Goal: Task Accomplishment & Management: Manage account settings

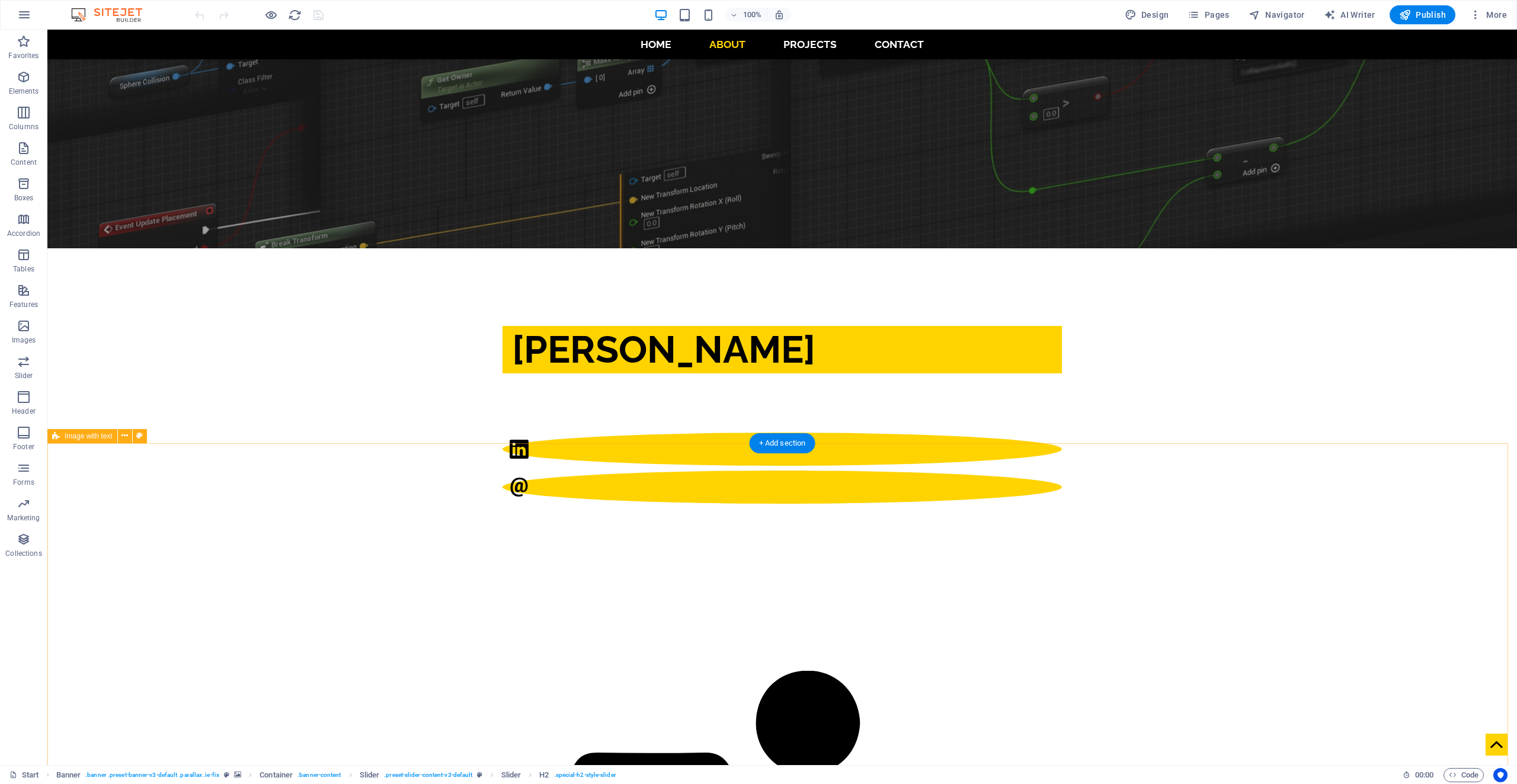
scroll to position [533, 0]
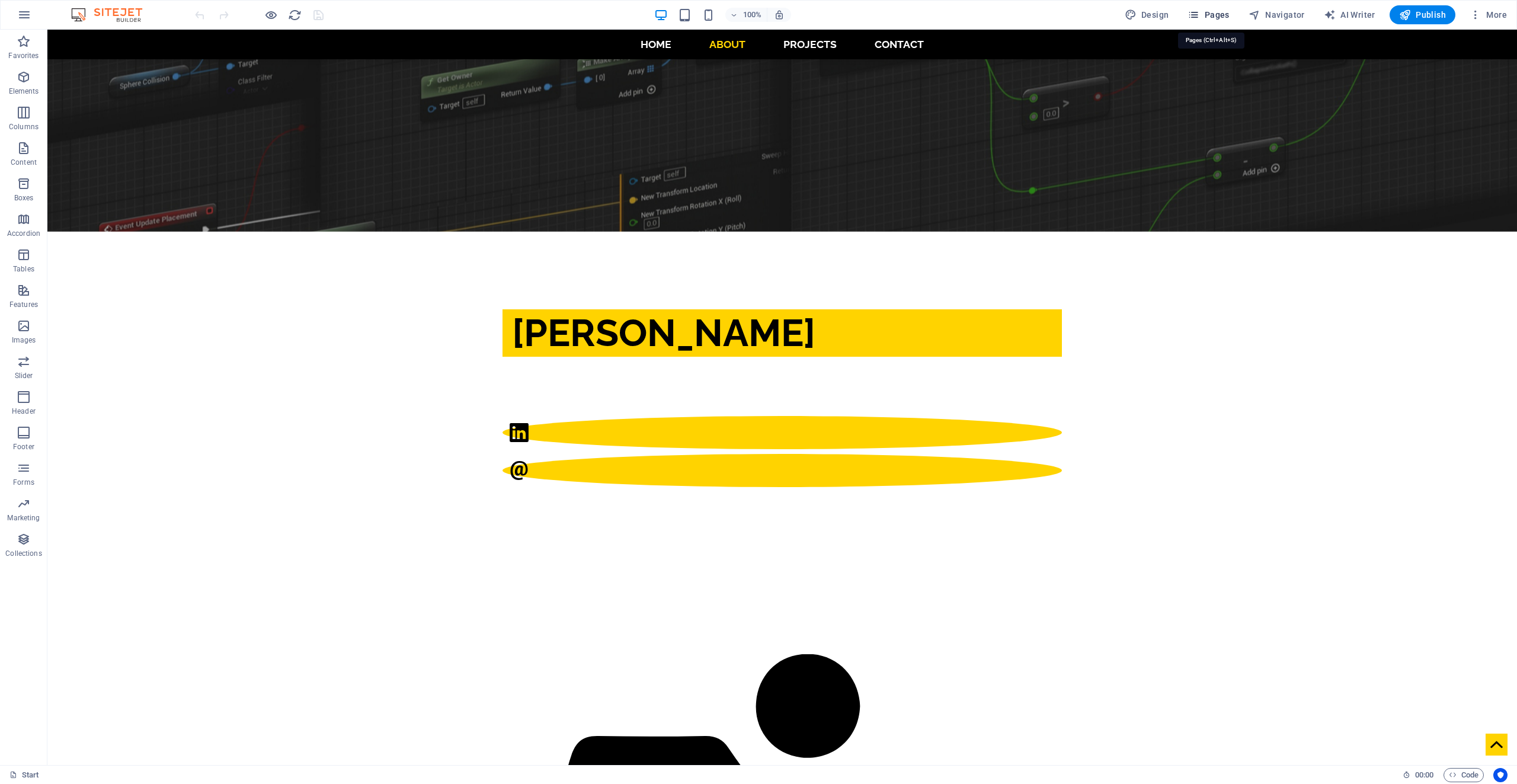
click at [1228, 15] on span "Pages" at bounding box center [1209, 15] width 41 height 12
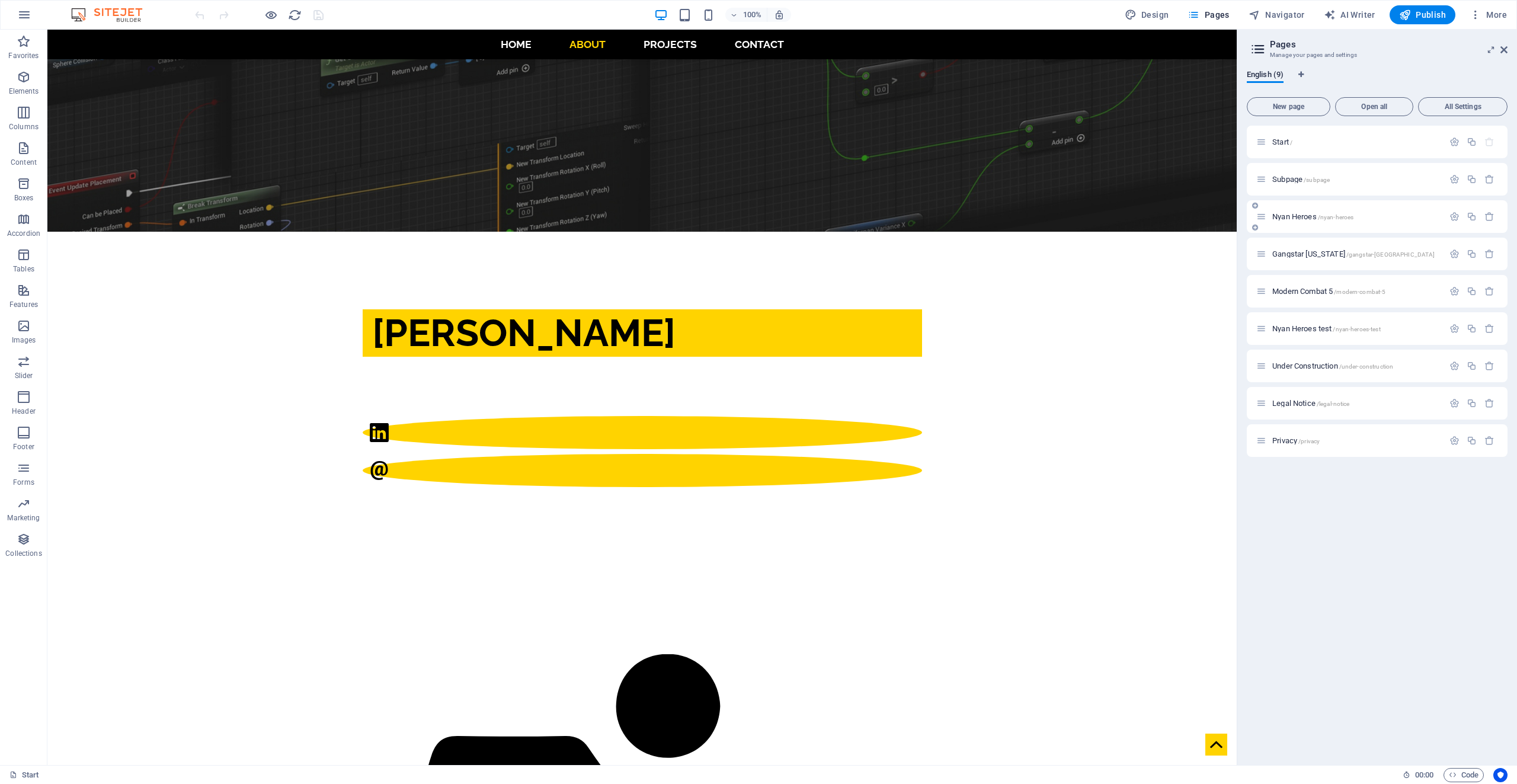
click at [1314, 219] on span "Nyan Heroes /nyan-heroes" at bounding box center [1313, 216] width 81 height 9
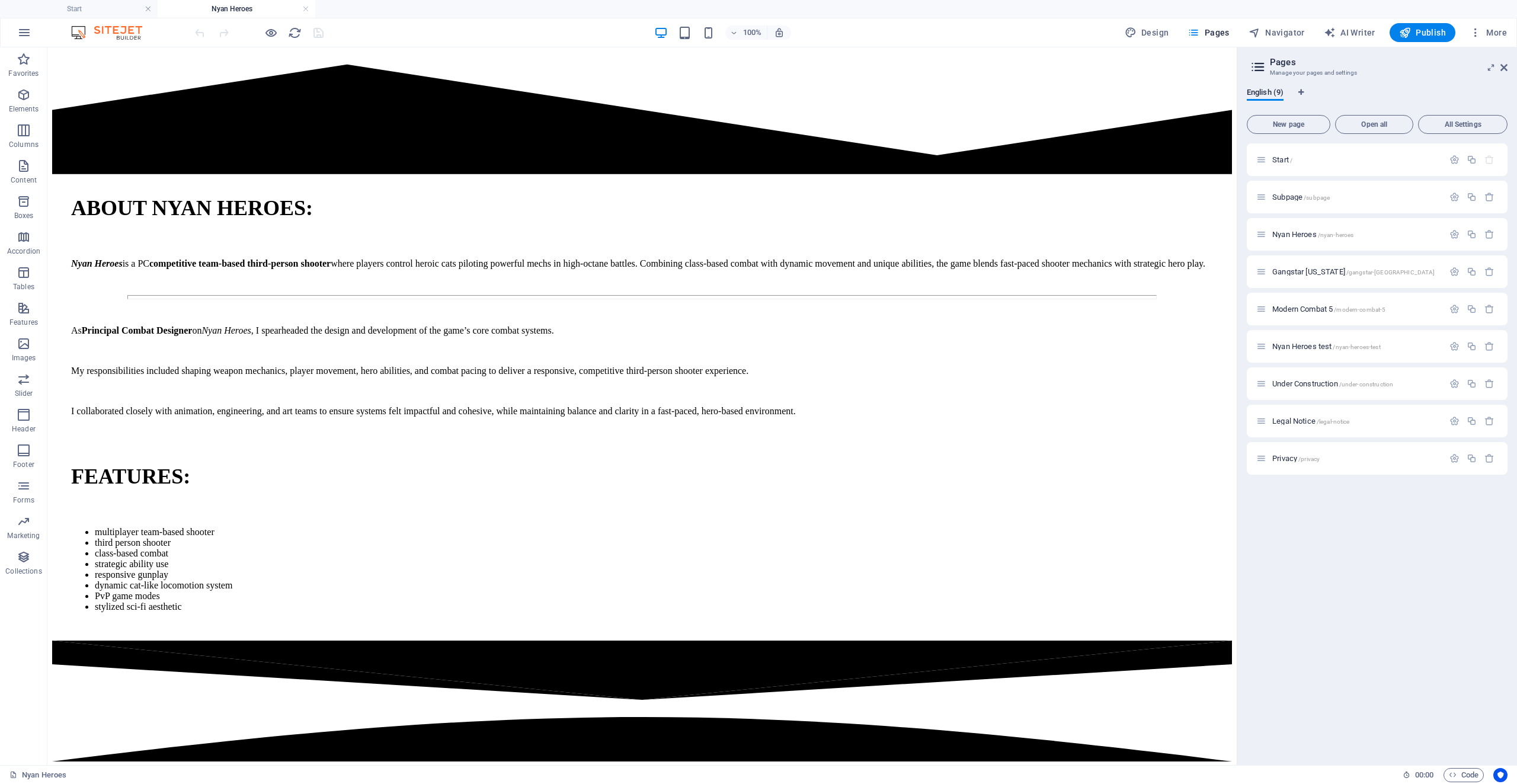
scroll to position [3539, 0]
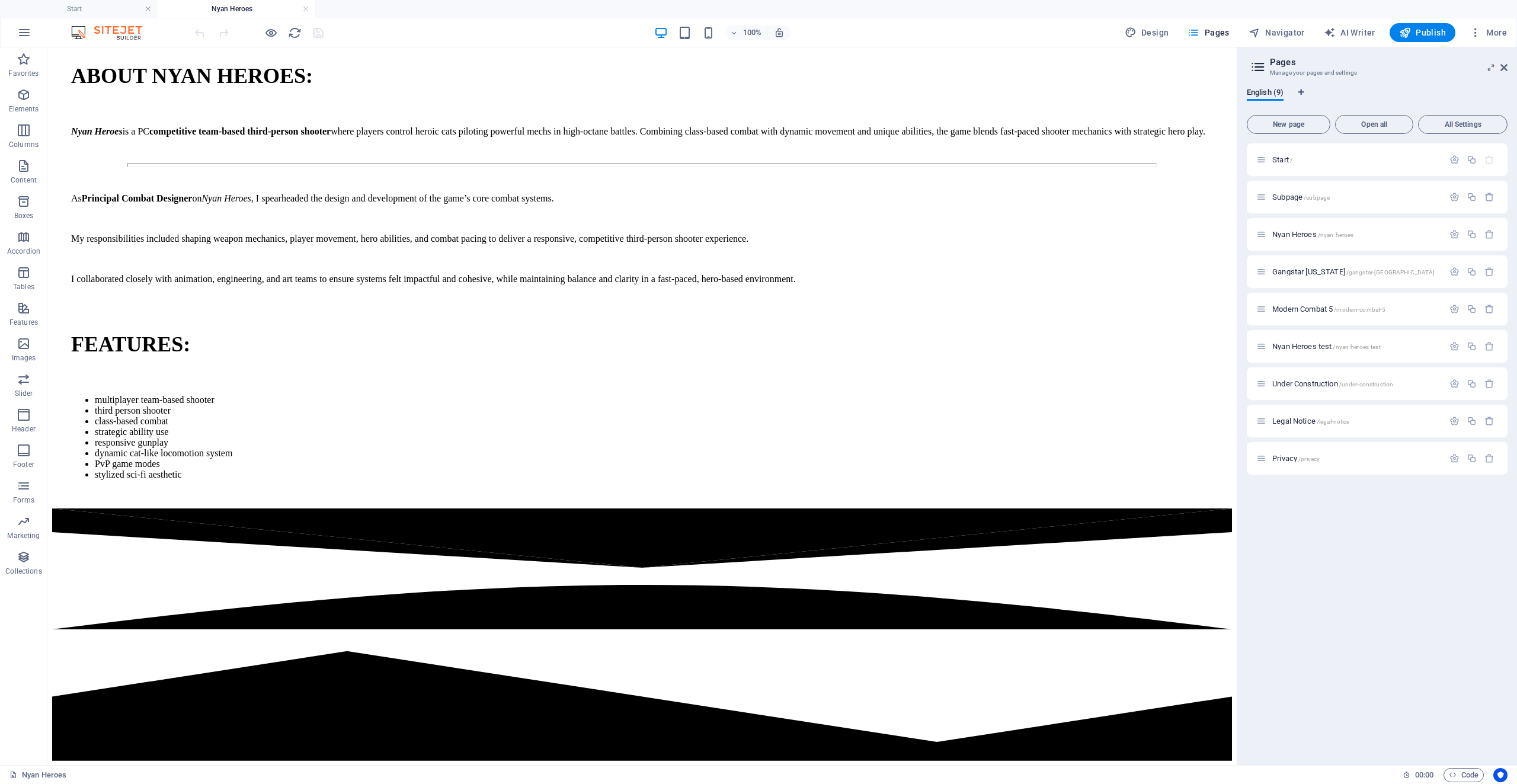
drag, startPoint x: 1234, startPoint y: 362, endPoint x: 1284, endPoint y: 682, distance: 323.9
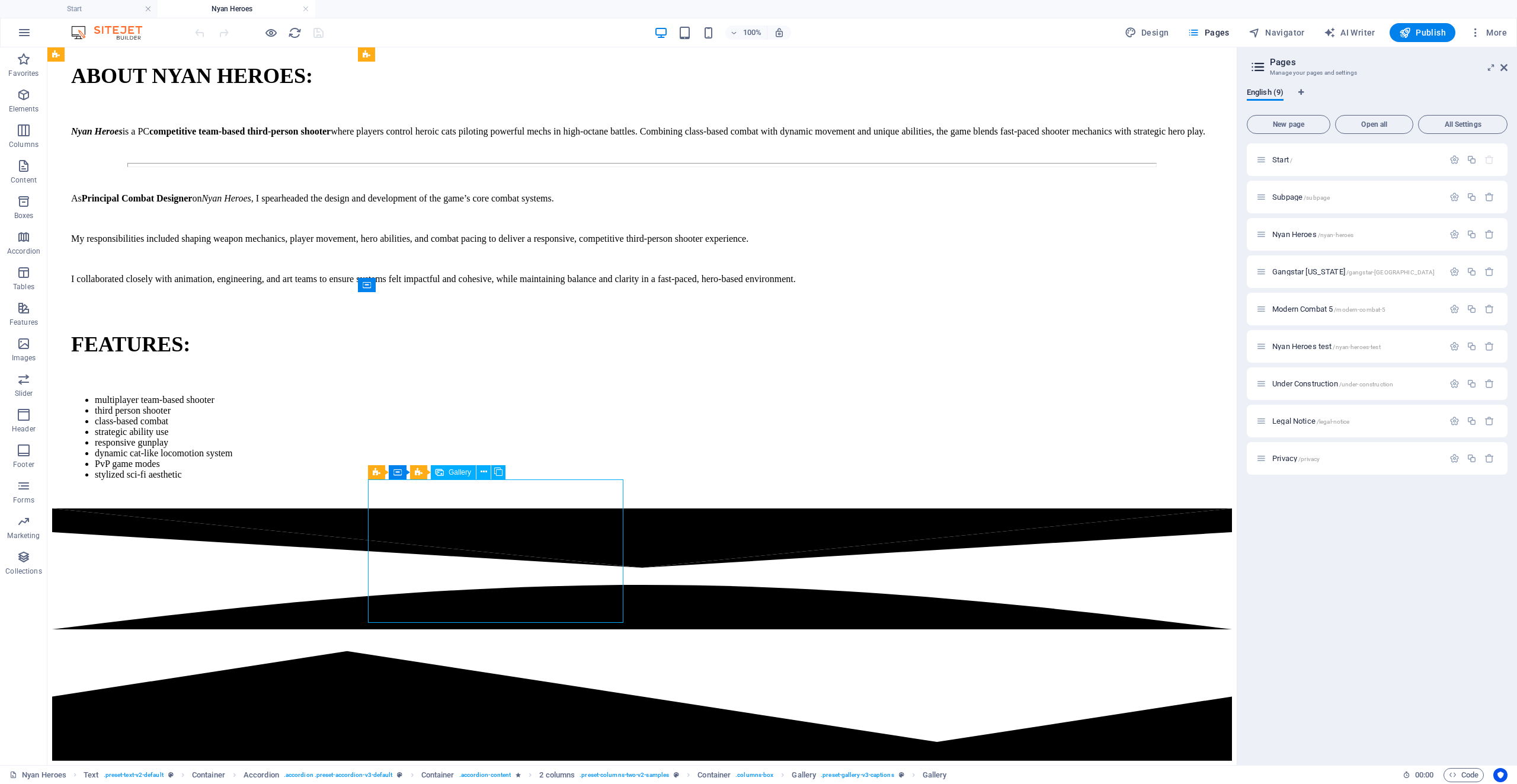
select select "1"
select select "px"
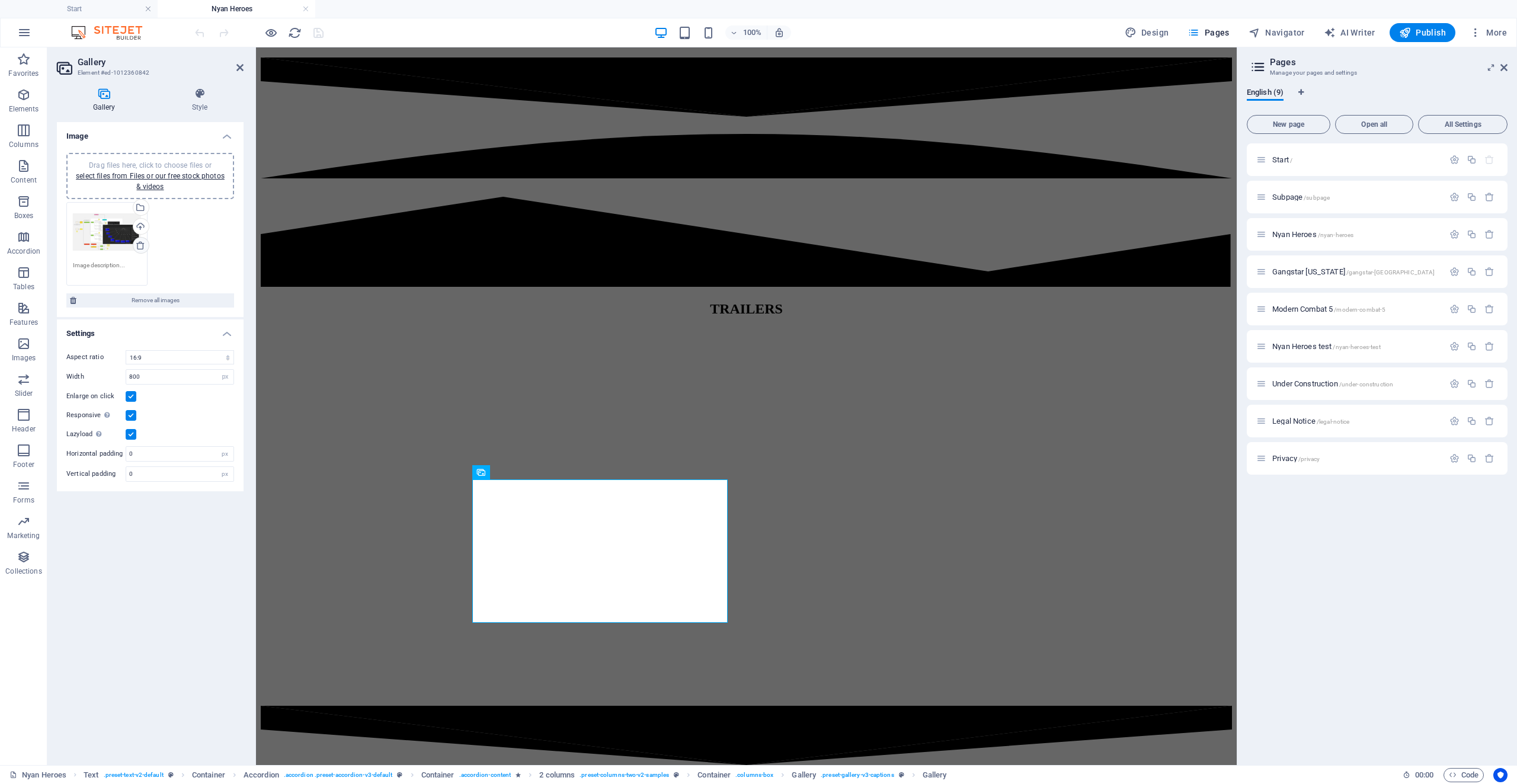
click at [142, 249] on icon at bounding box center [141, 246] width 10 height 10
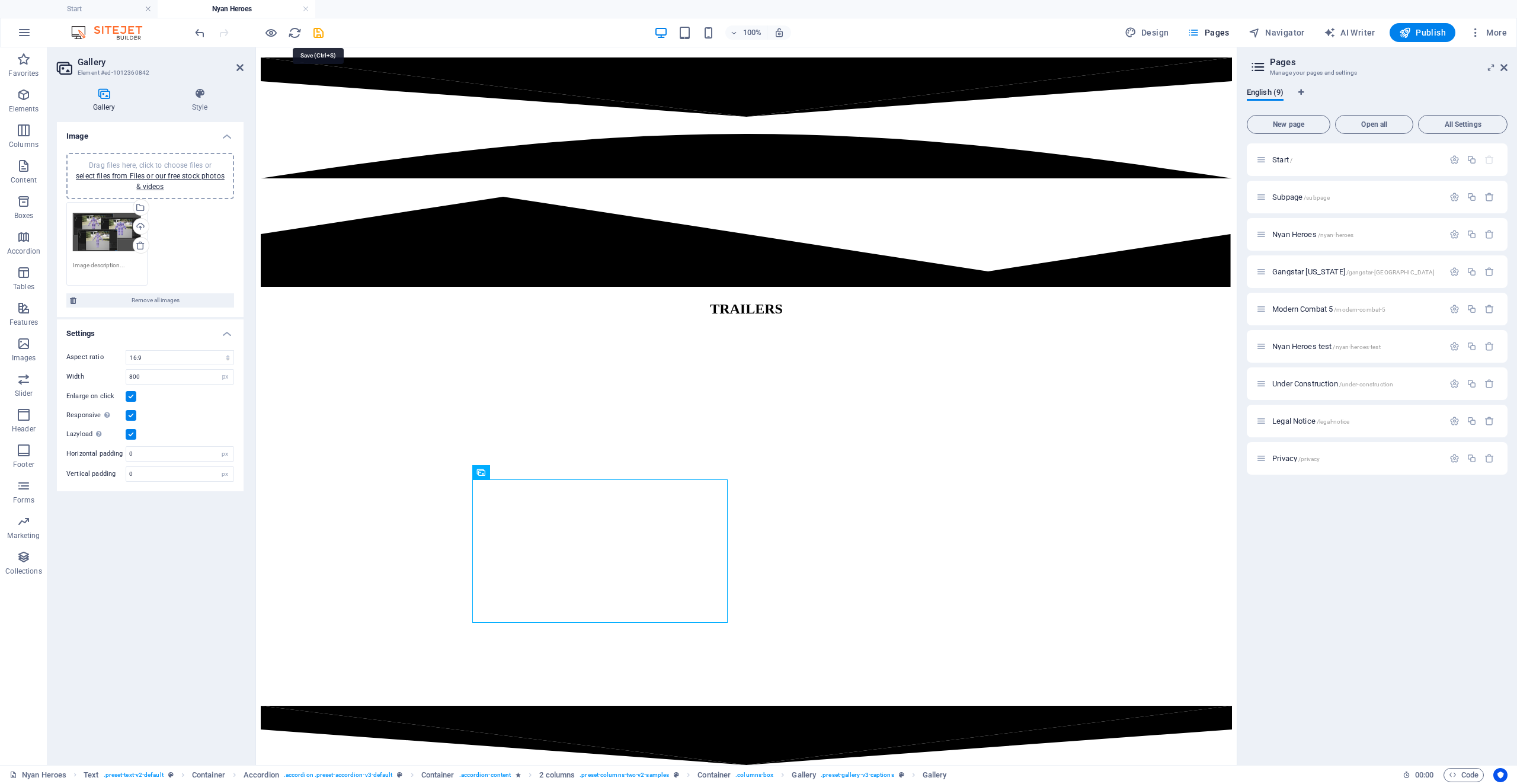
click at [324, 28] on icon "save" at bounding box center [318, 33] width 14 height 14
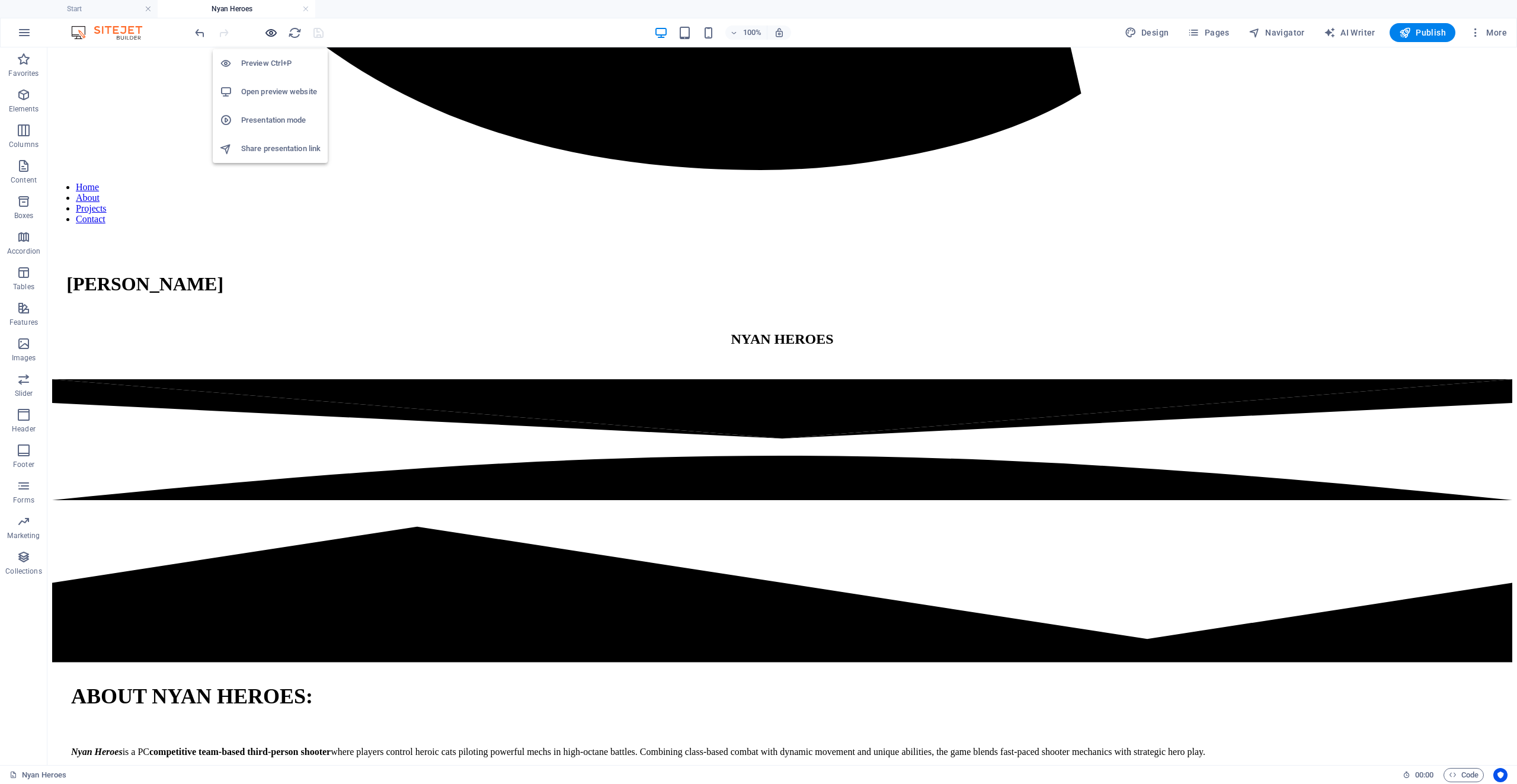
click at [267, 30] on icon "button" at bounding box center [271, 33] width 14 height 14
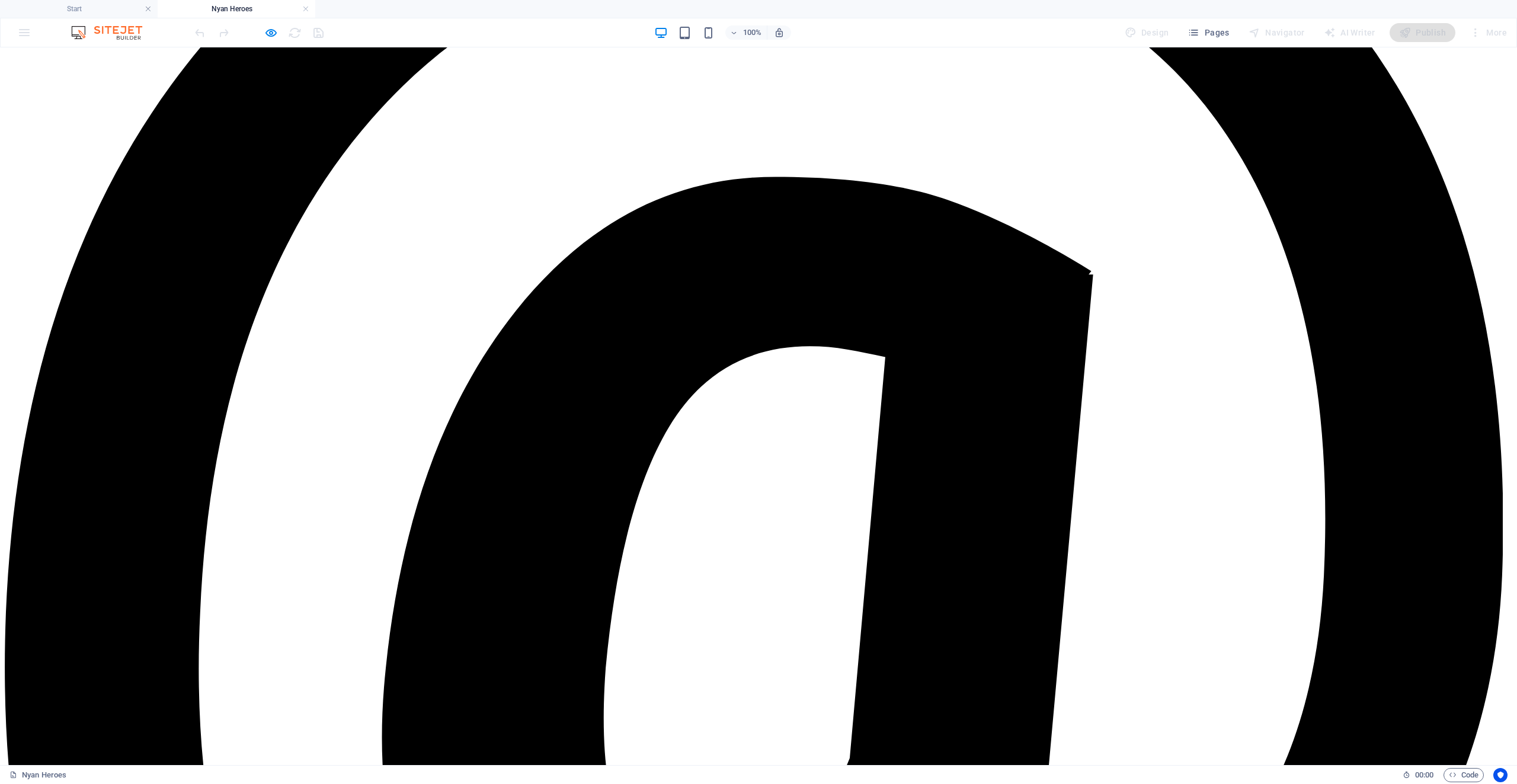
scroll to position [2363, 0]
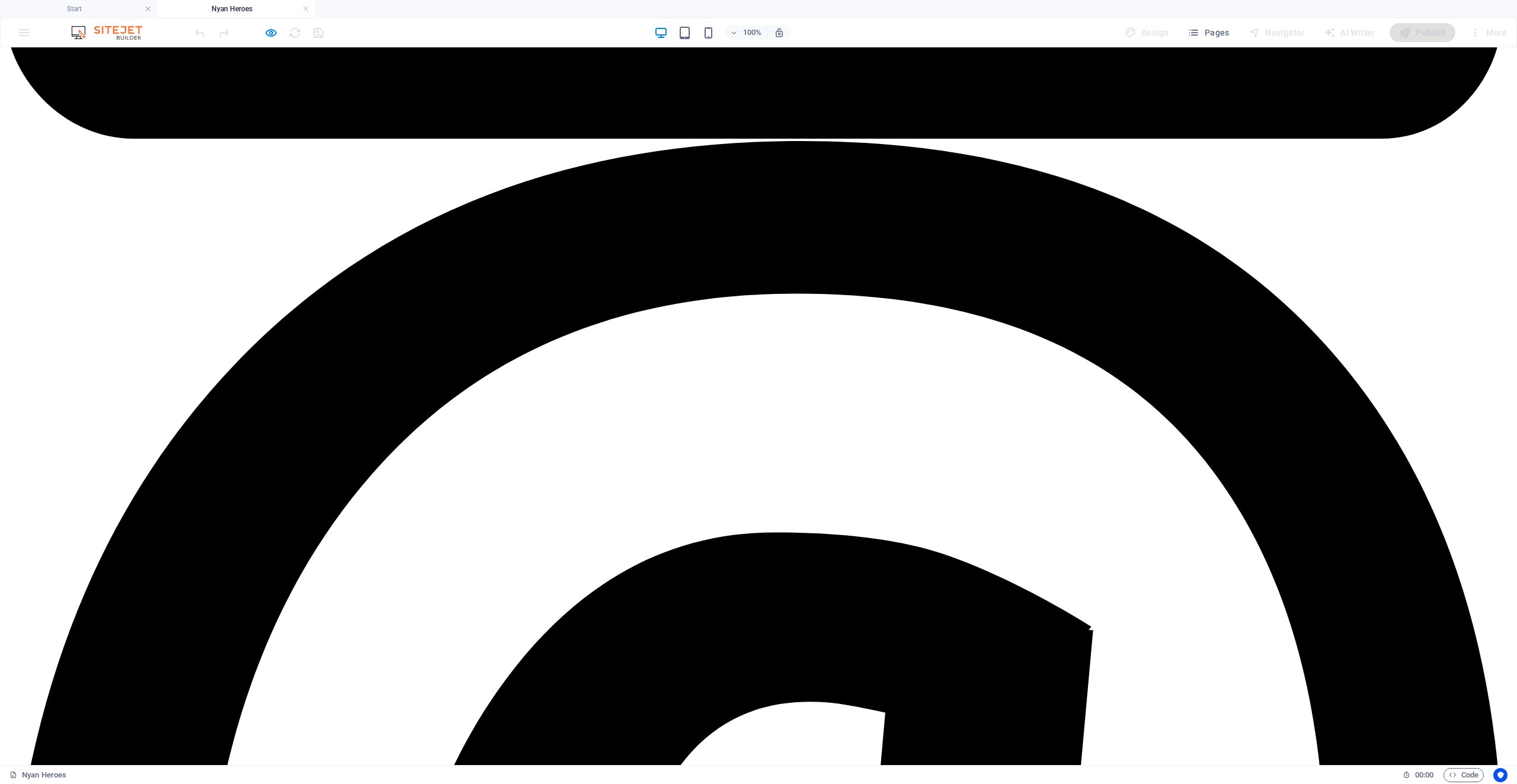
scroll to position [2008, 0]
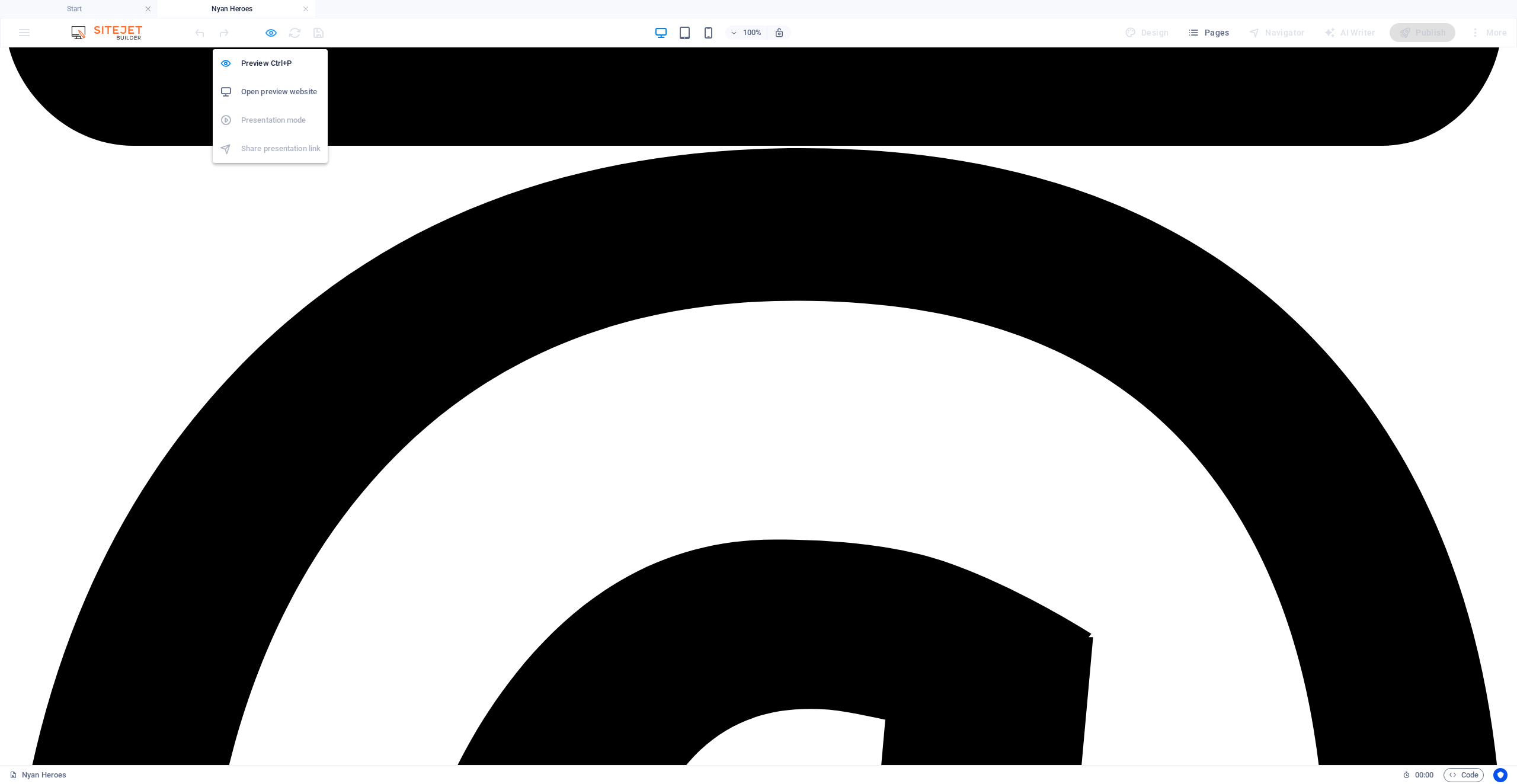
click at [271, 30] on icon "button" at bounding box center [271, 33] width 14 height 14
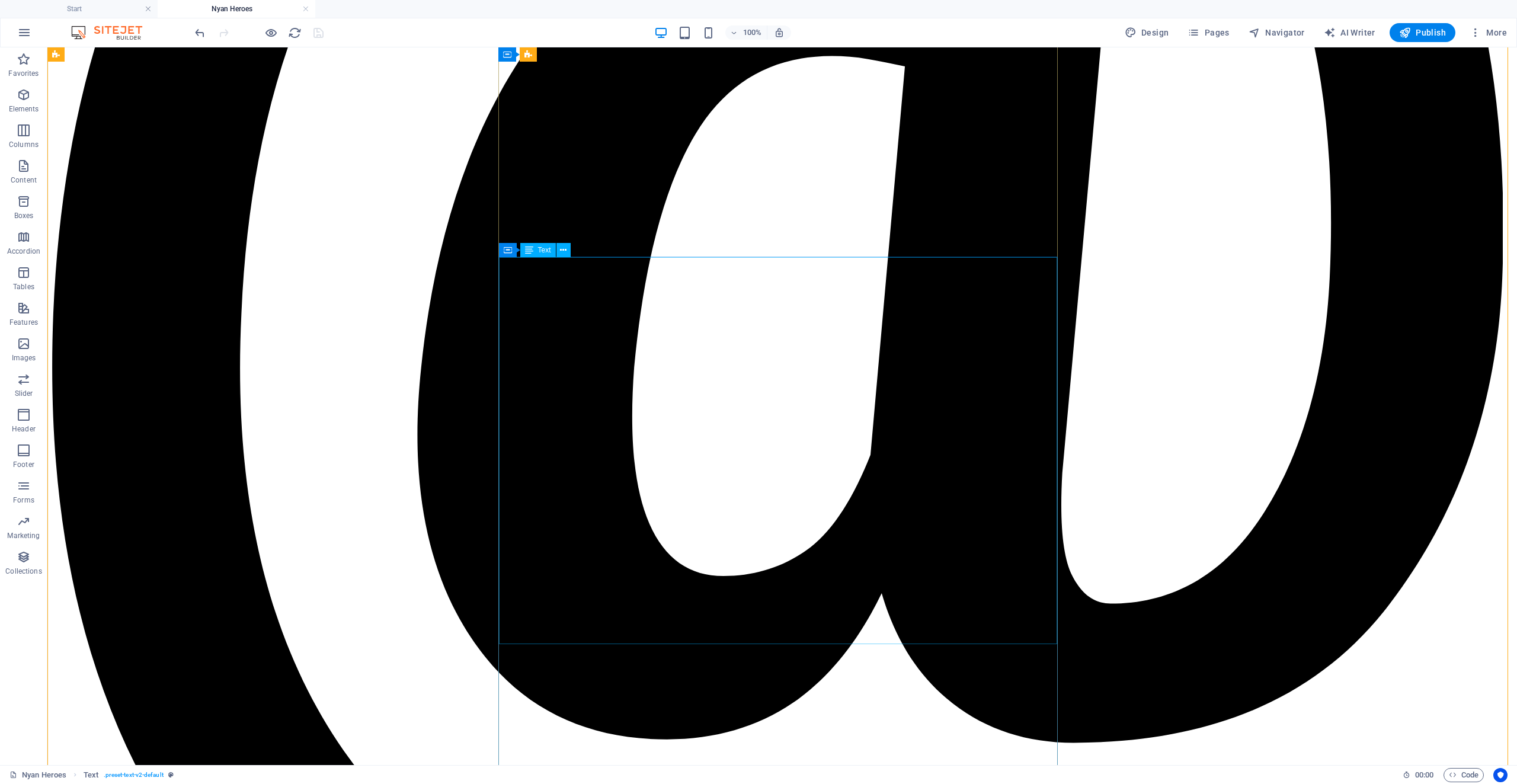
scroll to position [2603, 0]
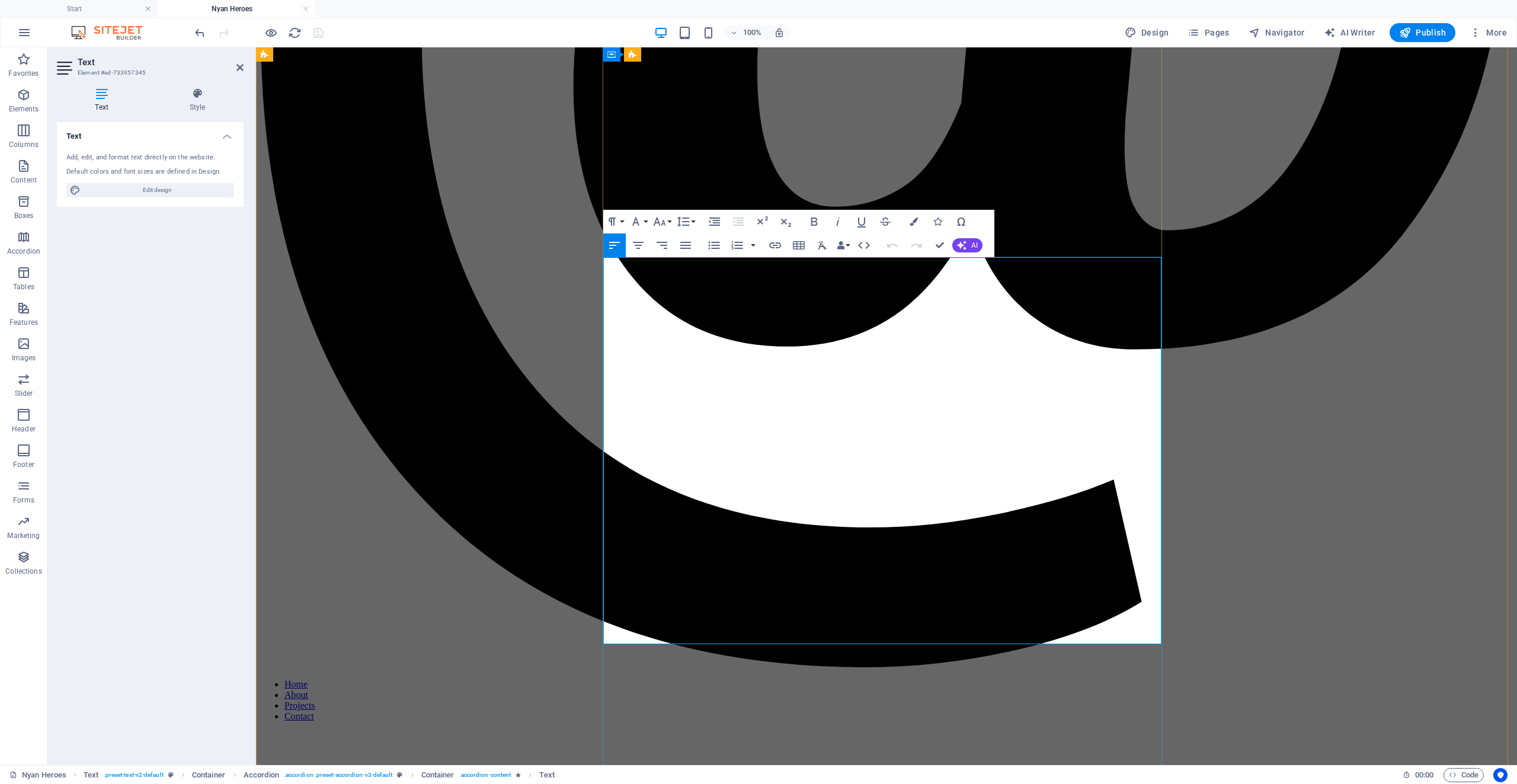
drag, startPoint x: 753, startPoint y: 588, endPoint x: 691, endPoint y: 589, distance: 62.0
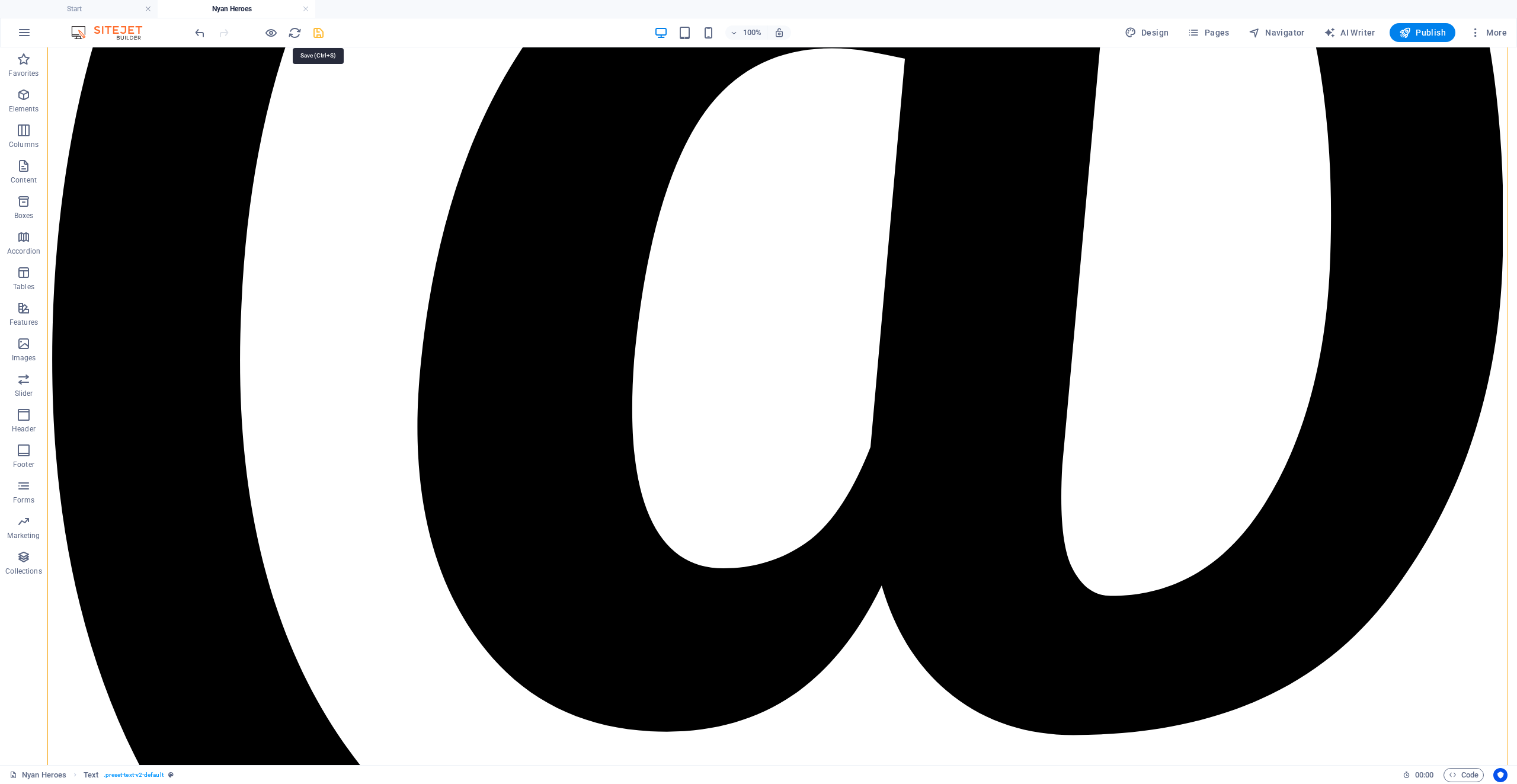
click at [321, 33] on icon "save" at bounding box center [318, 33] width 14 height 14
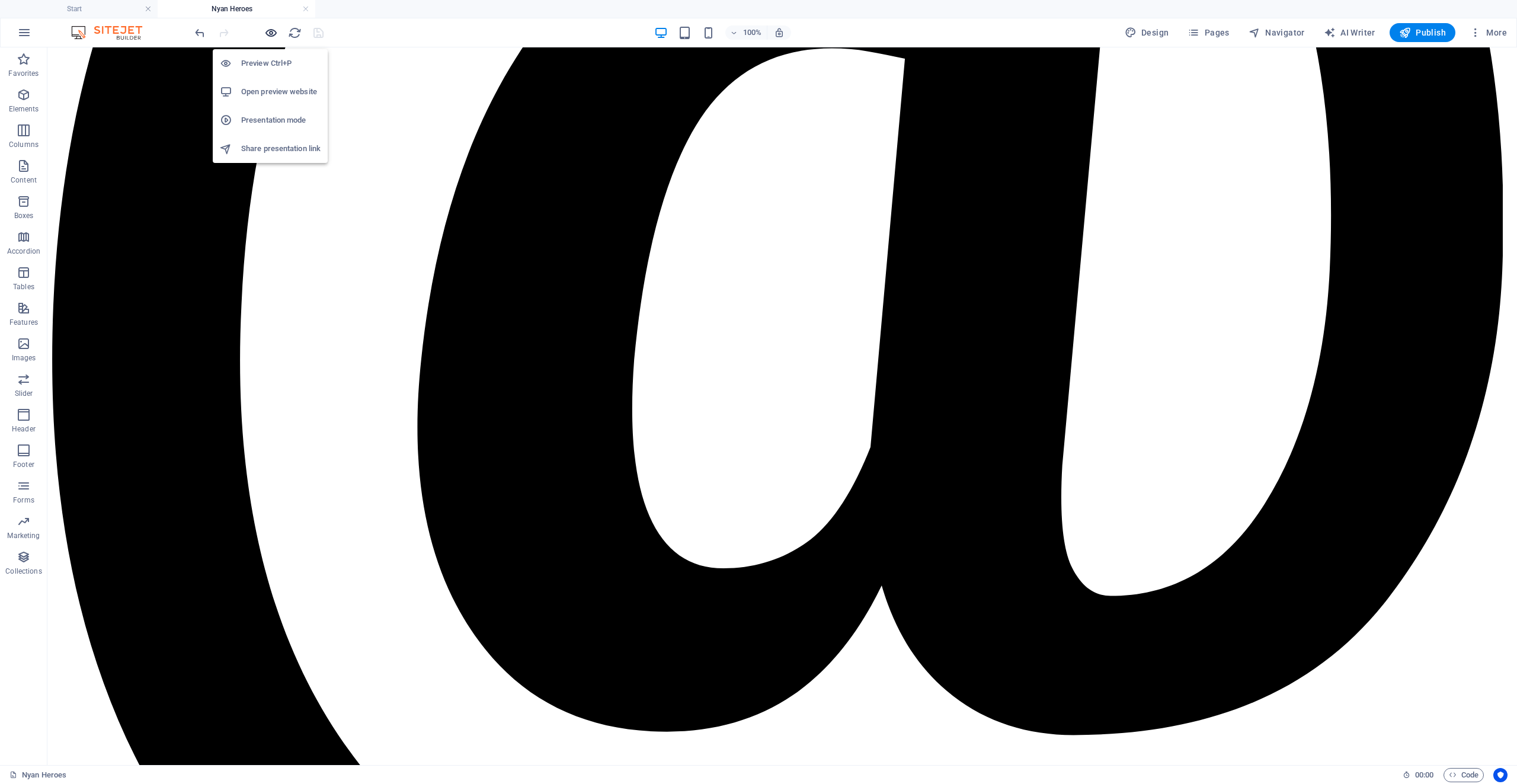
click at [266, 27] on icon "button" at bounding box center [271, 33] width 14 height 14
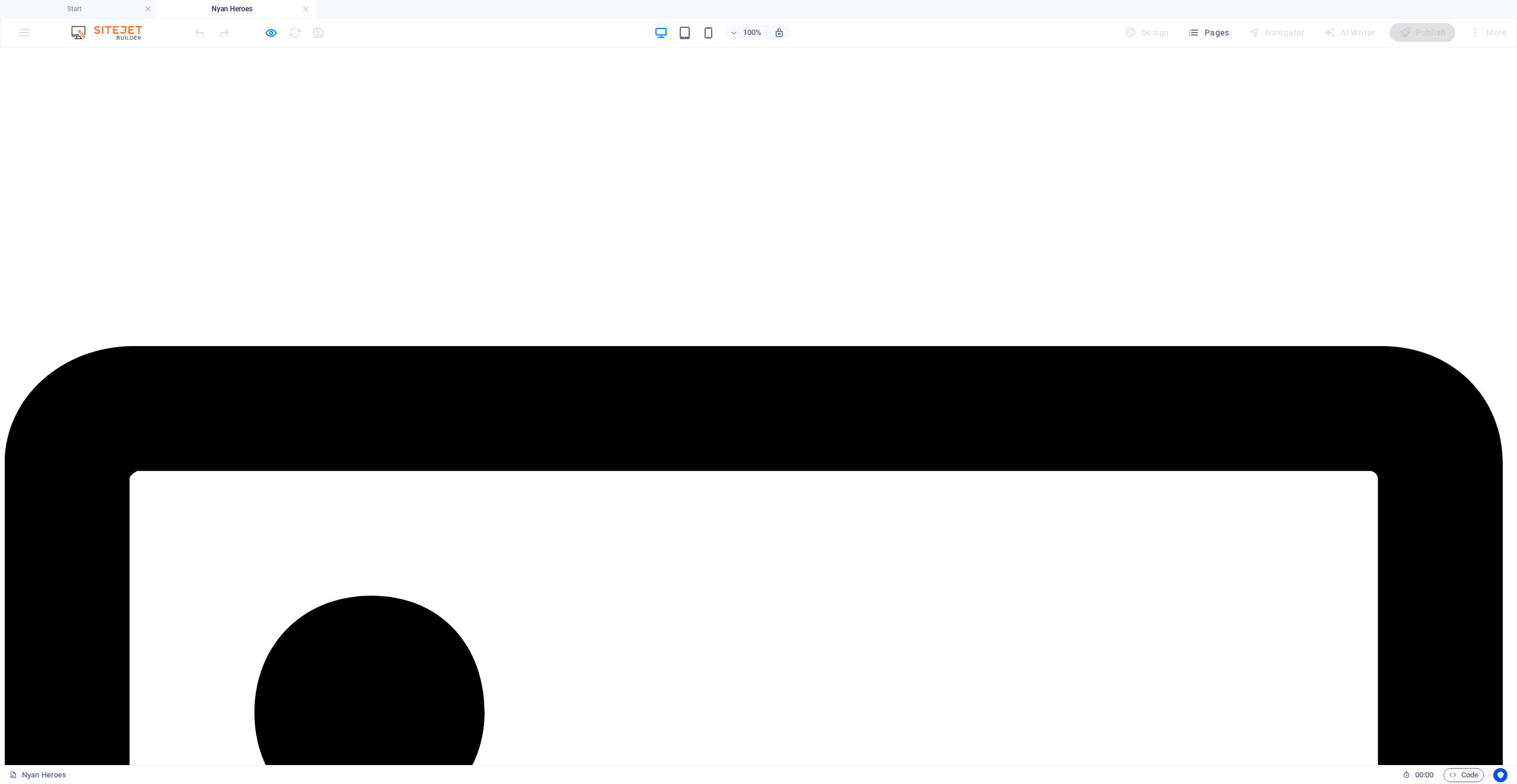
scroll to position [56, 0]
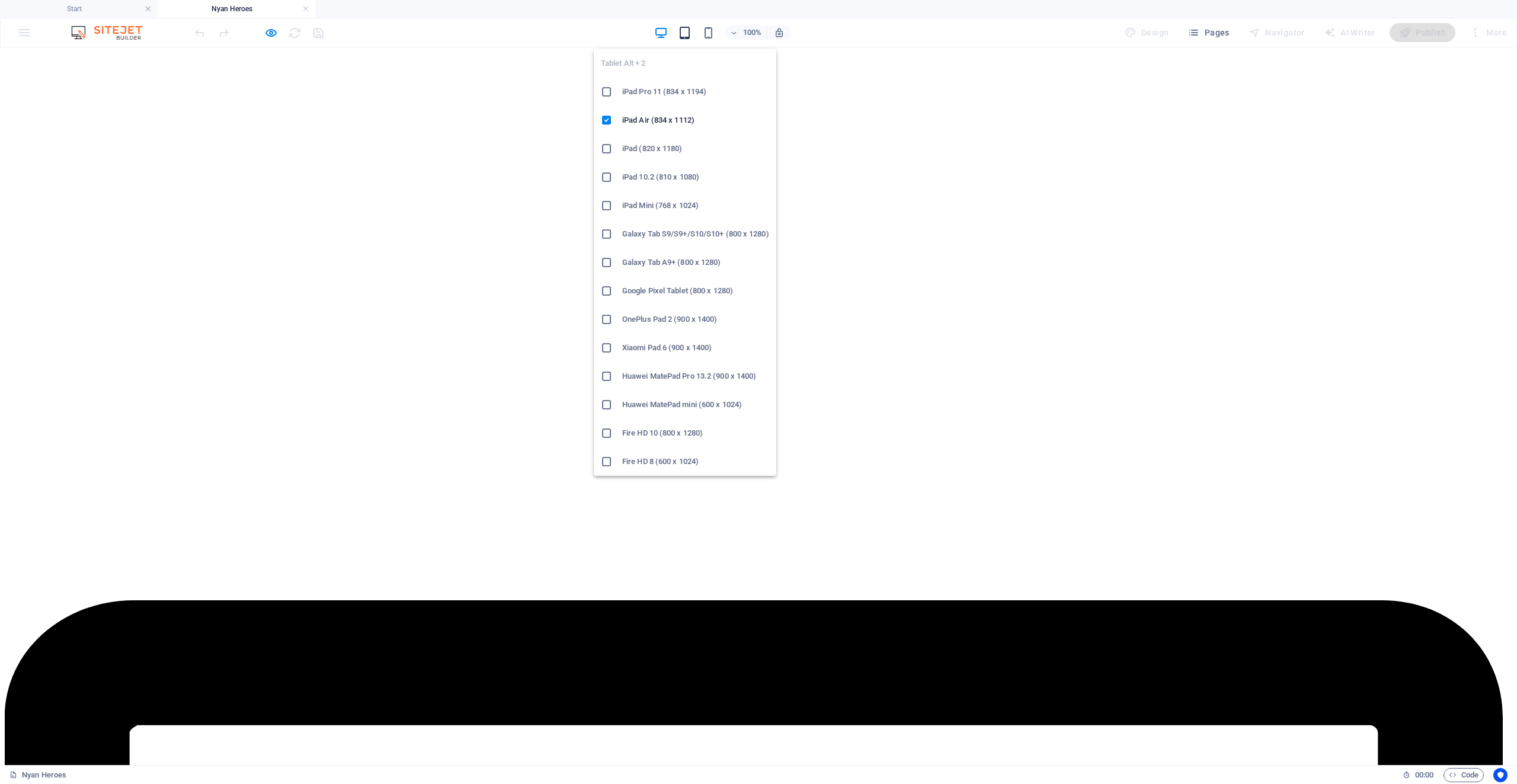
click at [689, 36] on icon "button" at bounding box center [685, 33] width 14 height 14
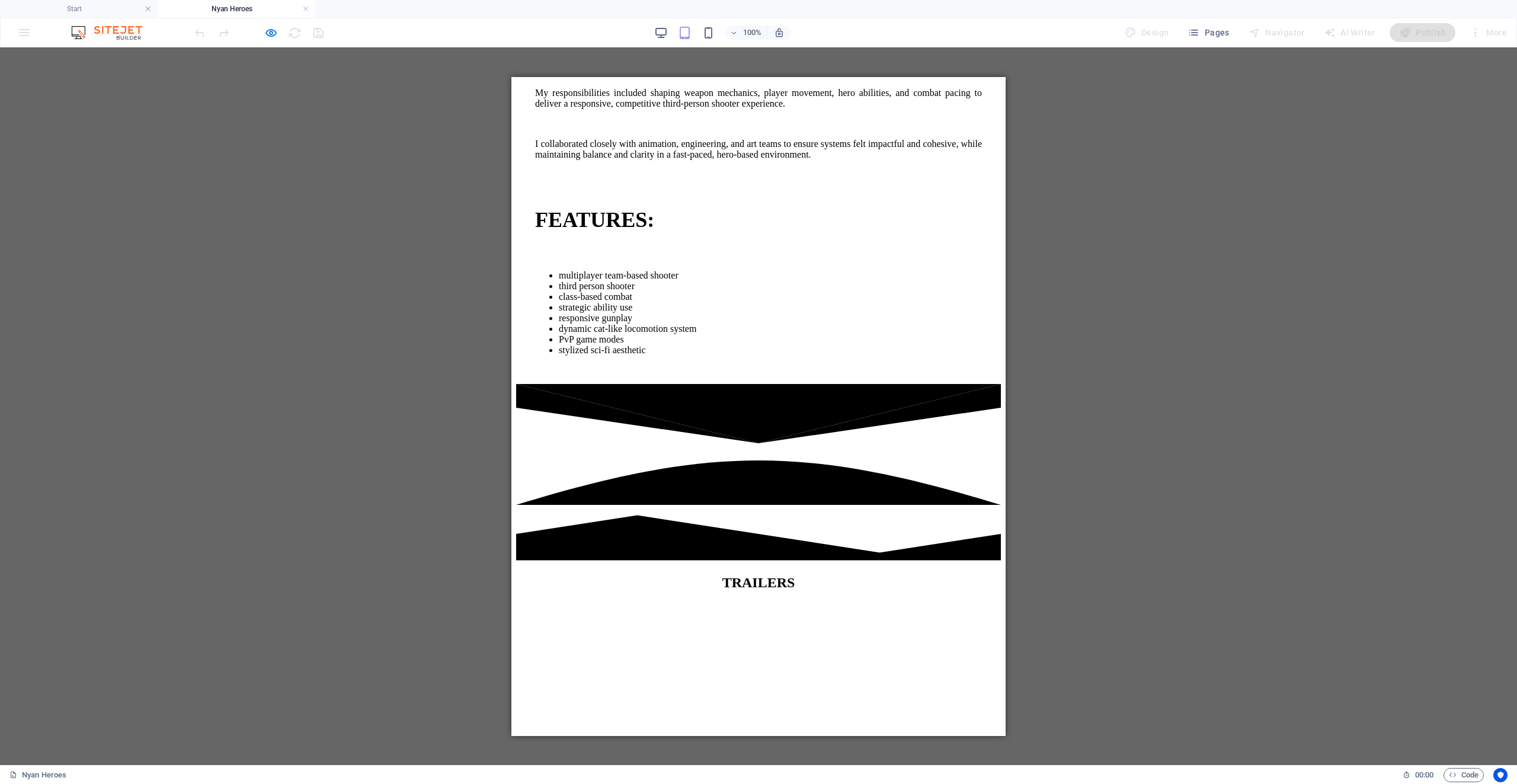
scroll to position [2425, 0]
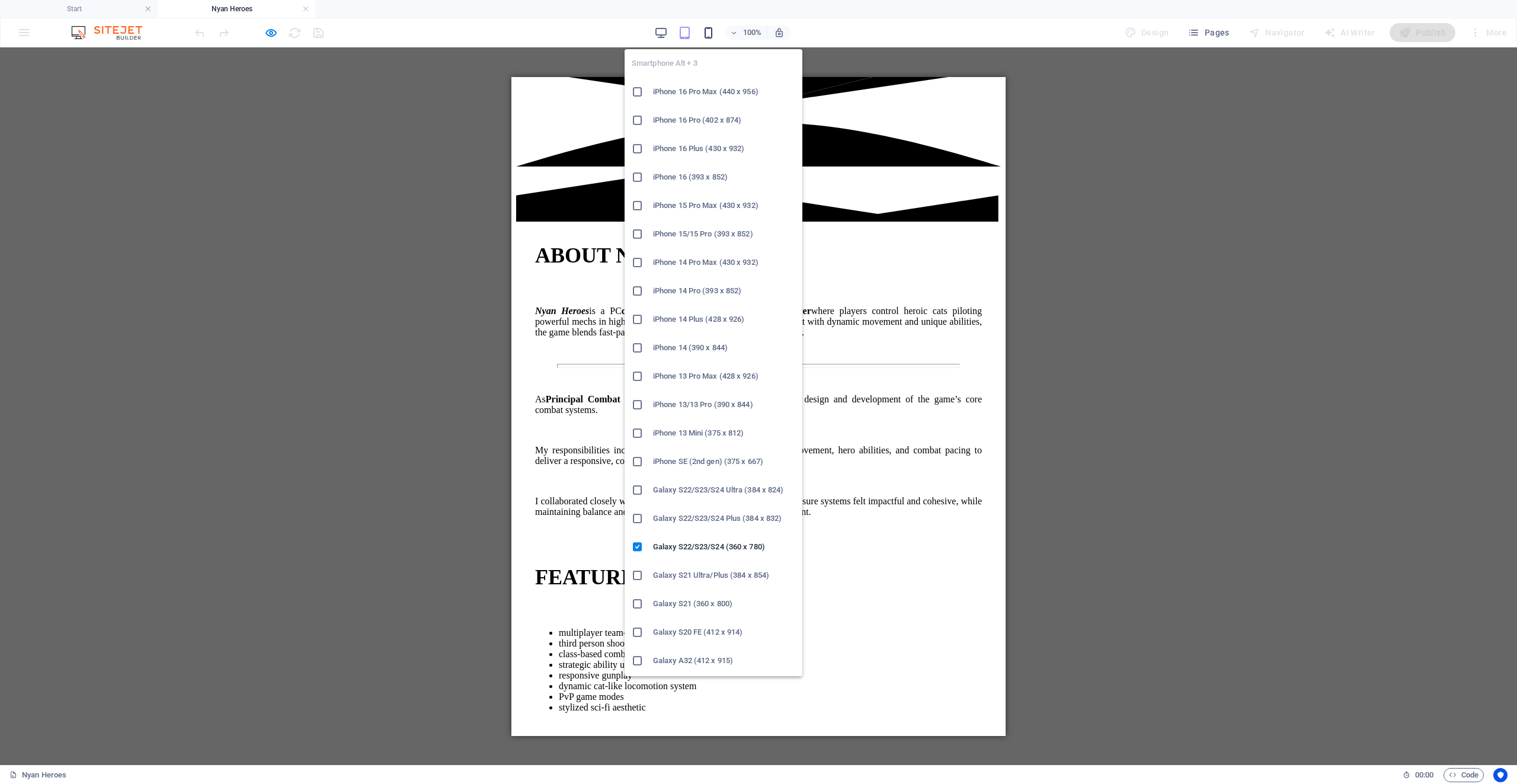
click at [714, 34] on icon "button" at bounding box center [708, 33] width 14 height 14
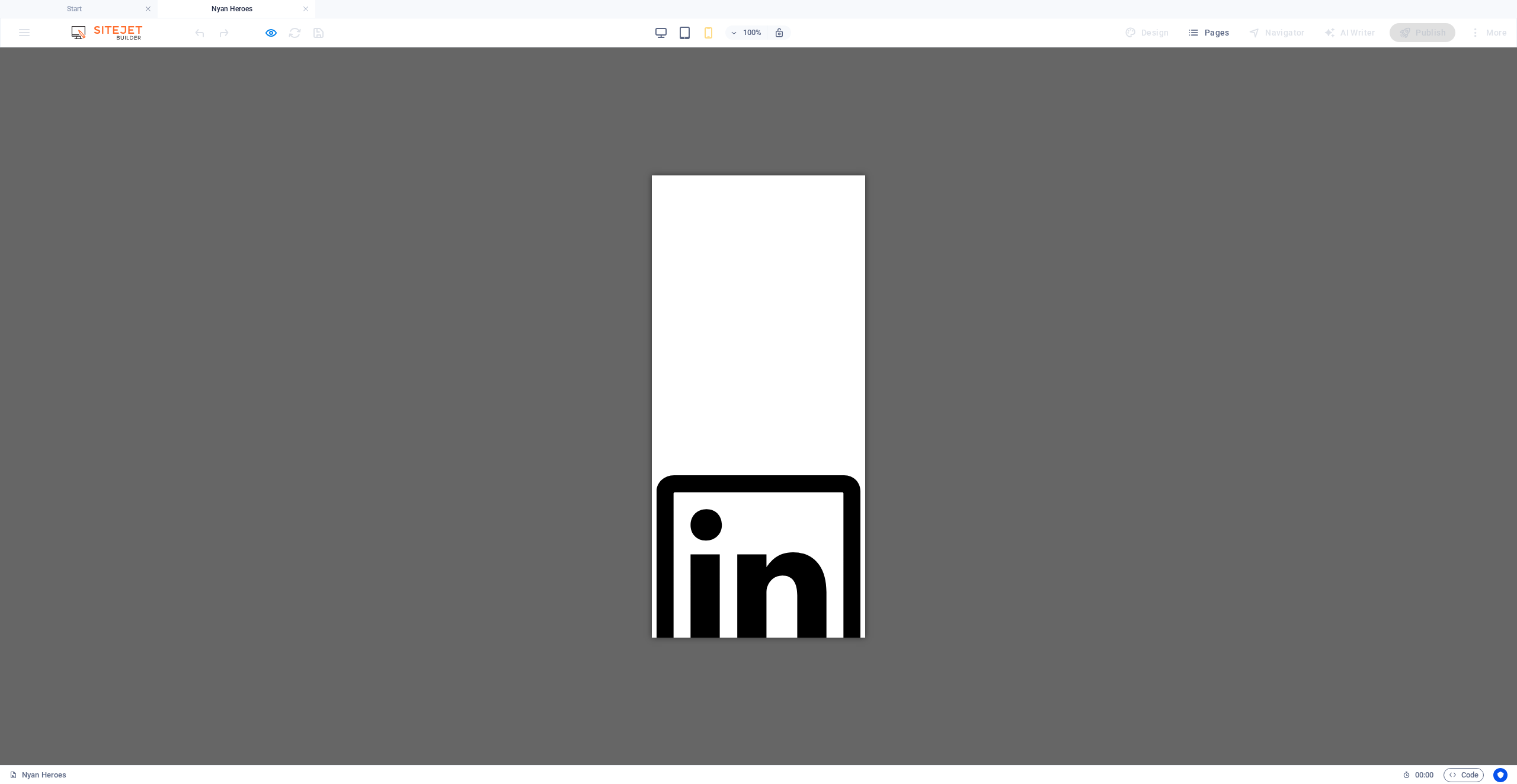
scroll to position [0, 0]
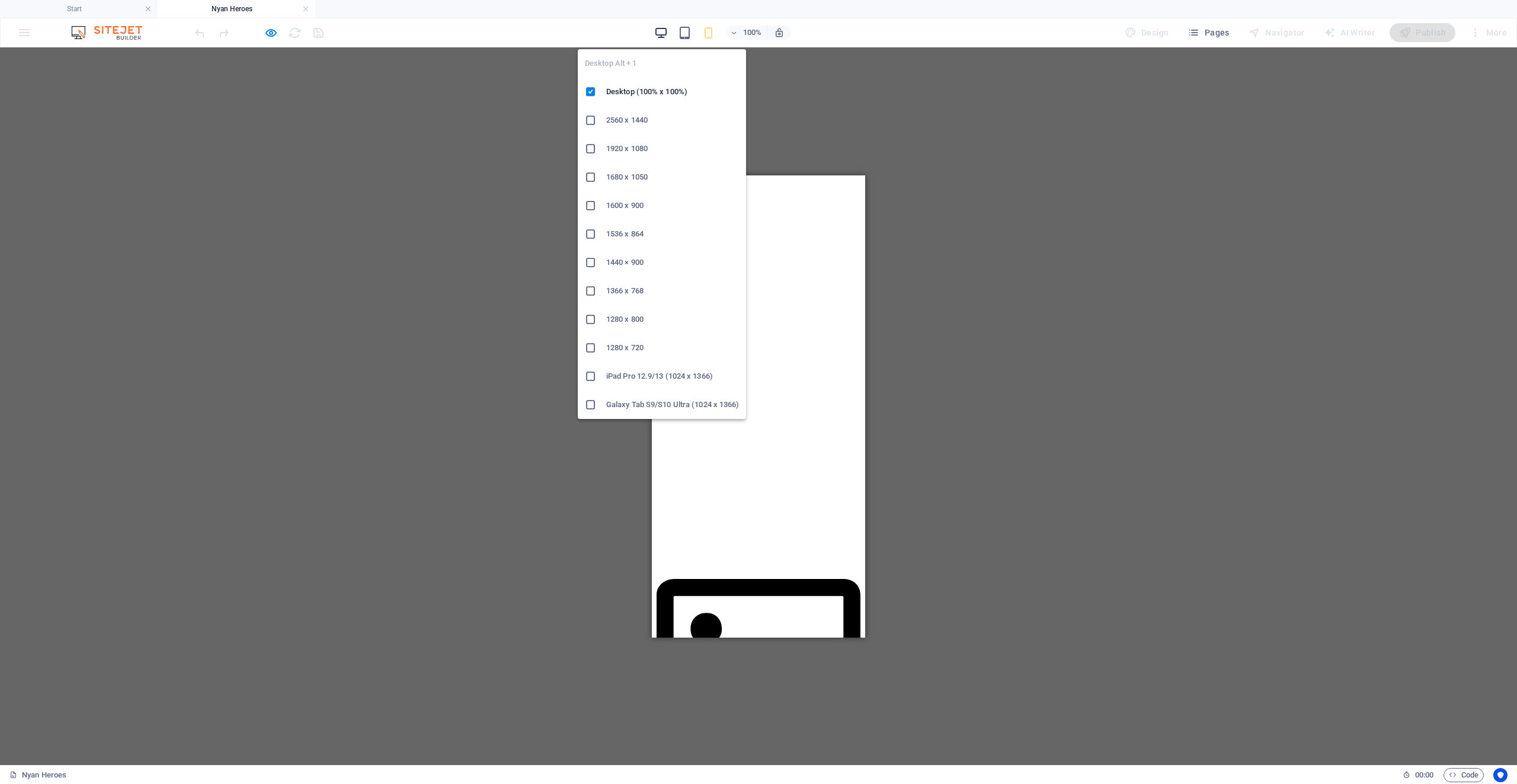
click at [665, 35] on icon "button" at bounding box center [661, 33] width 14 height 14
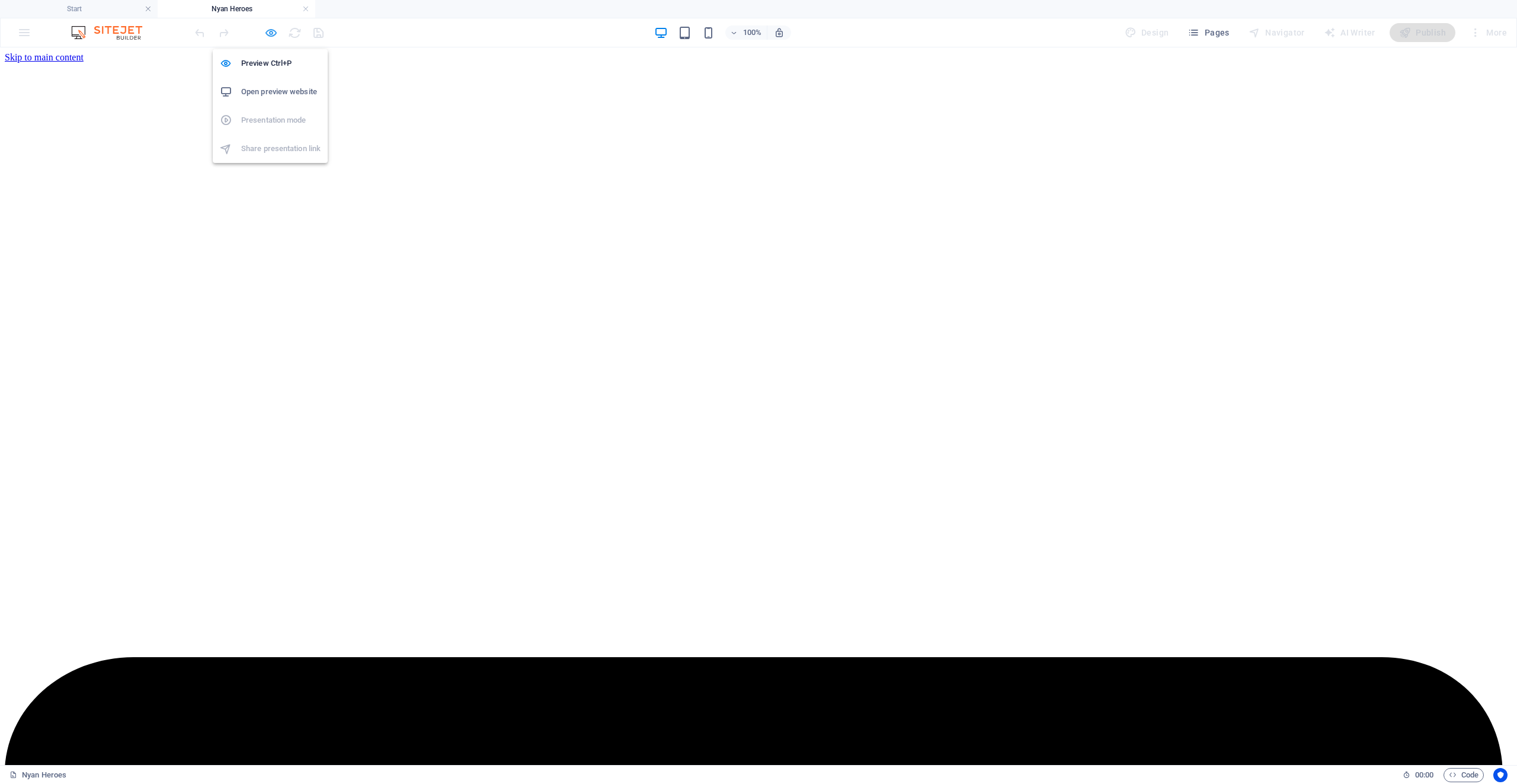
click at [271, 33] on icon "button" at bounding box center [271, 33] width 14 height 14
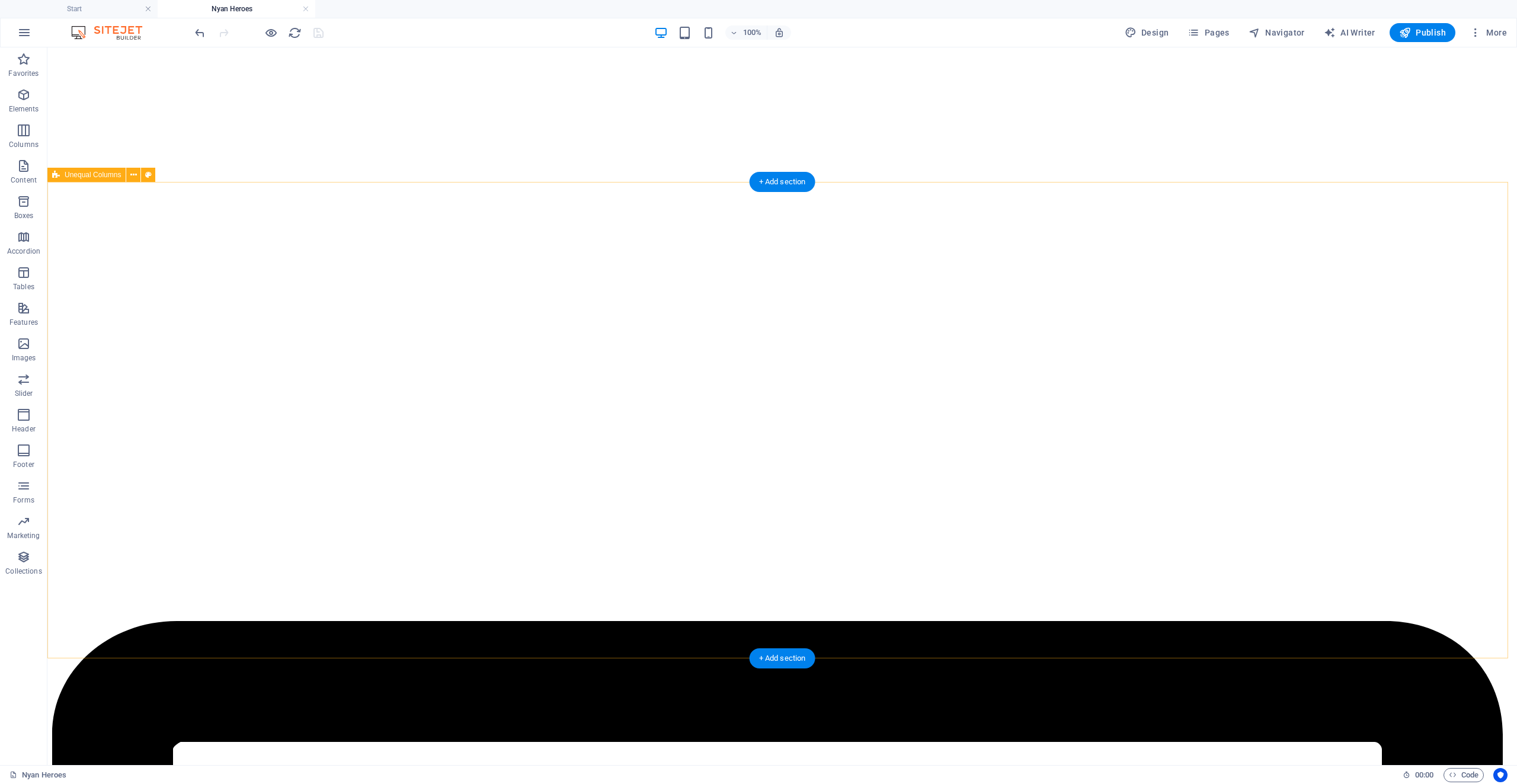
scroll to position [178, 0]
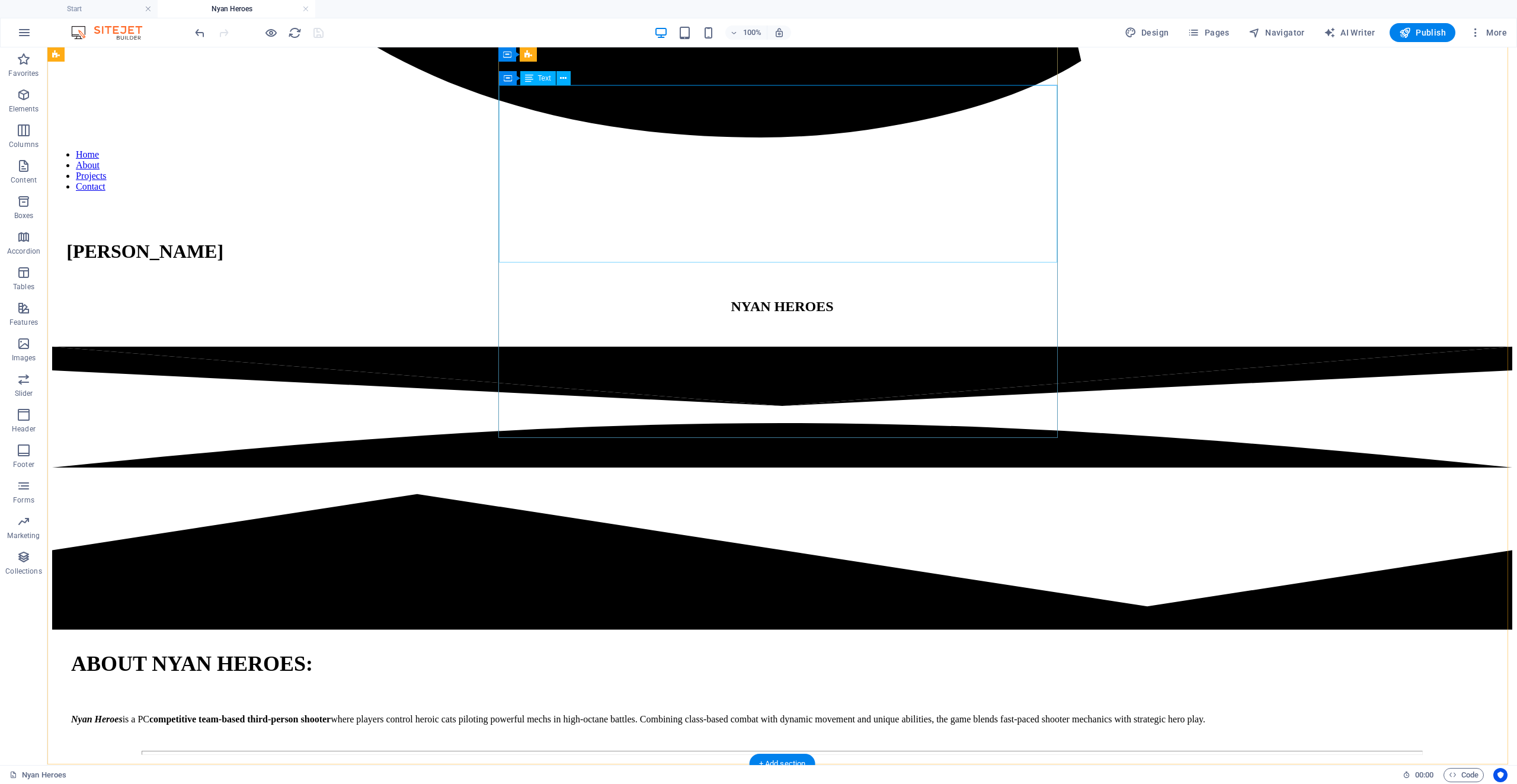
scroll to position [3433, 0]
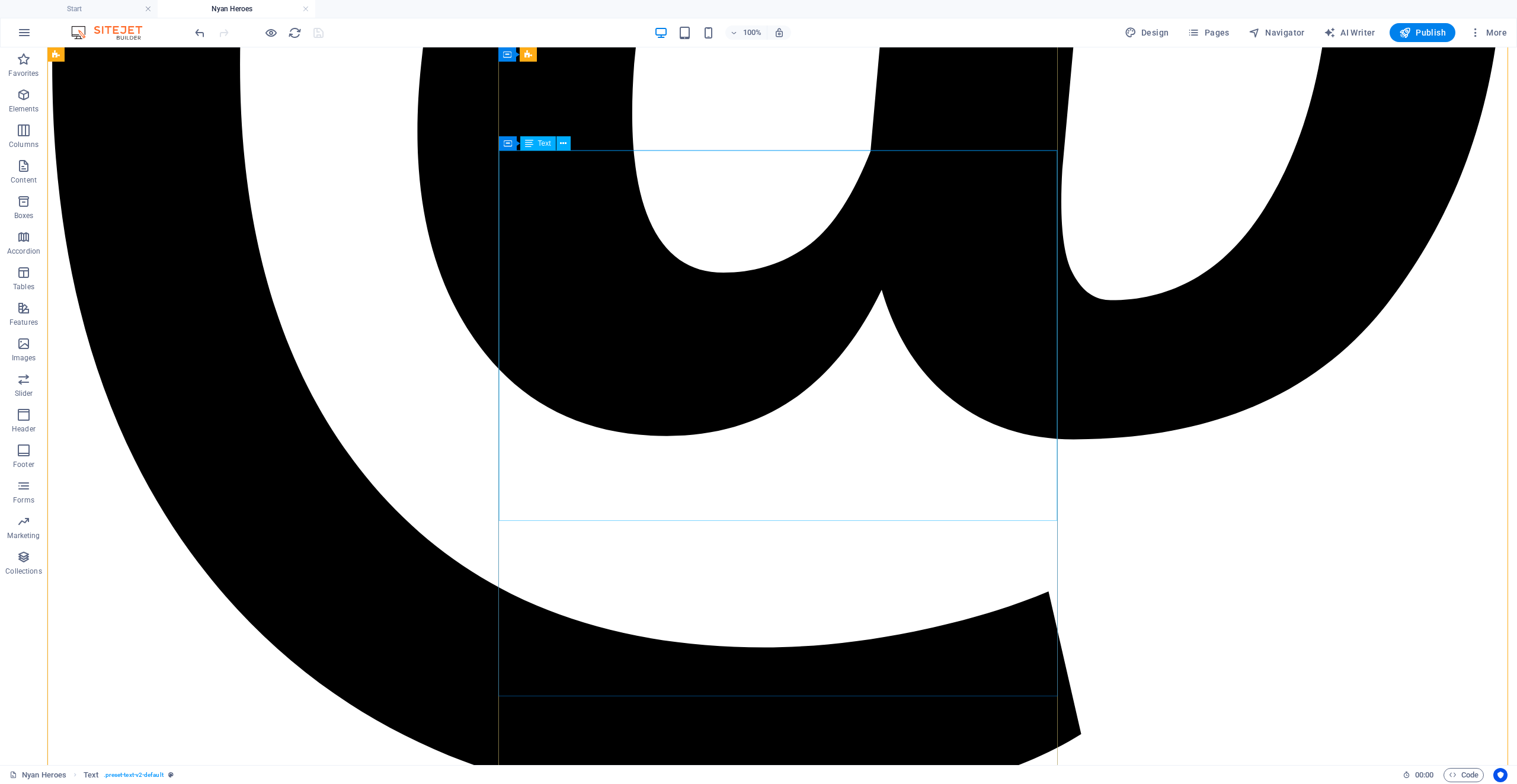
scroll to position [2900, 0]
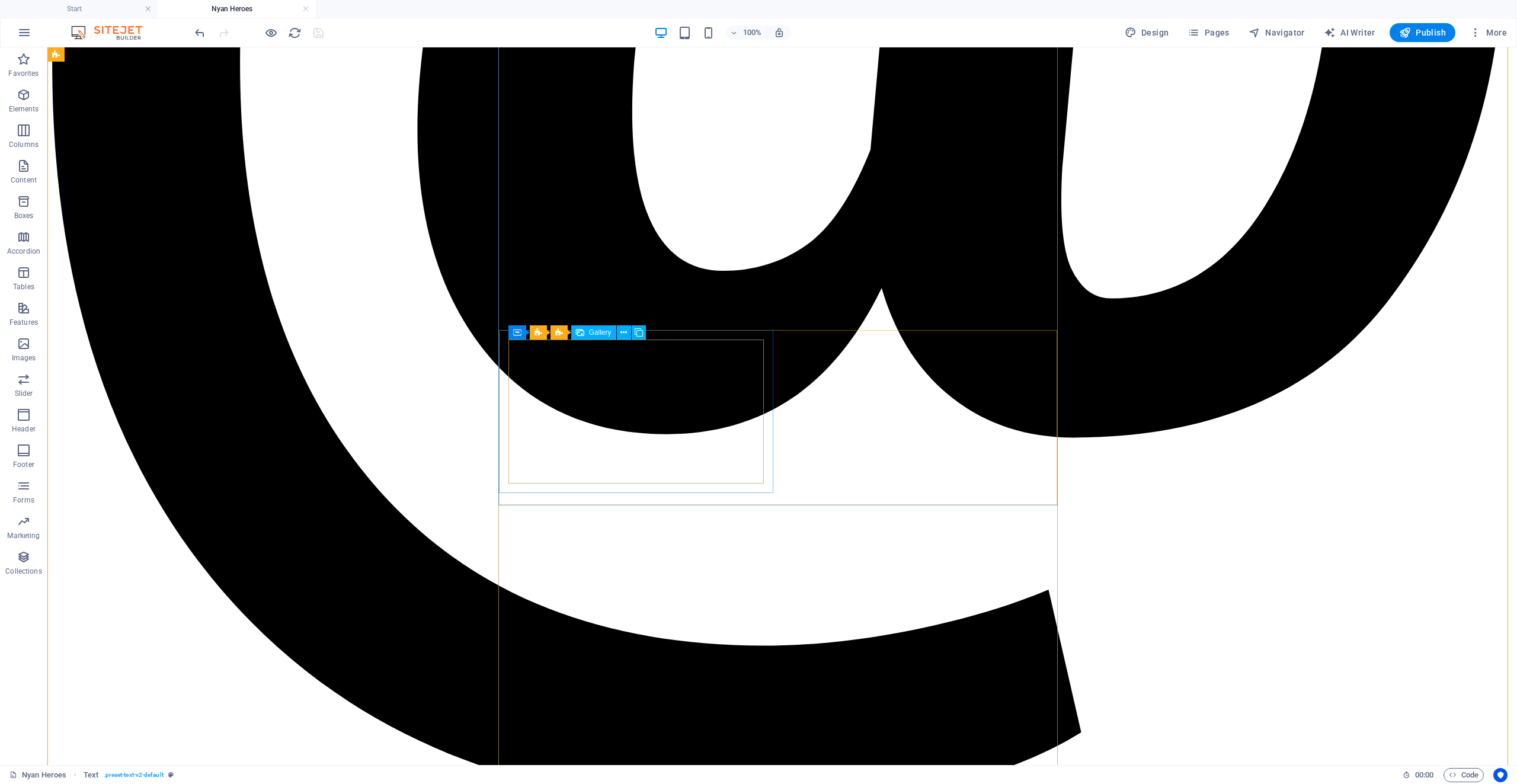
select select "1"
select select "px"
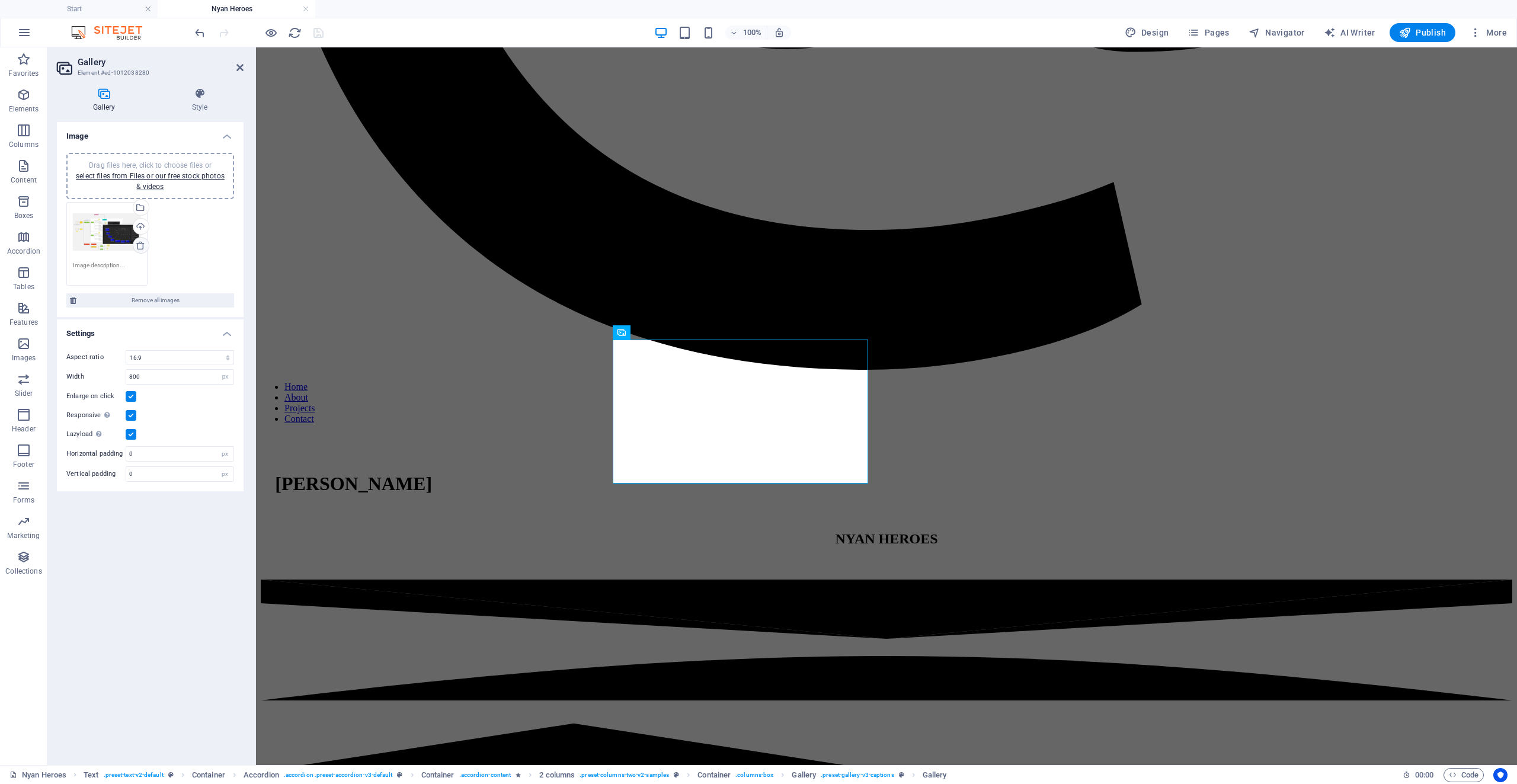
click at [139, 243] on icon at bounding box center [141, 246] width 10 height 10
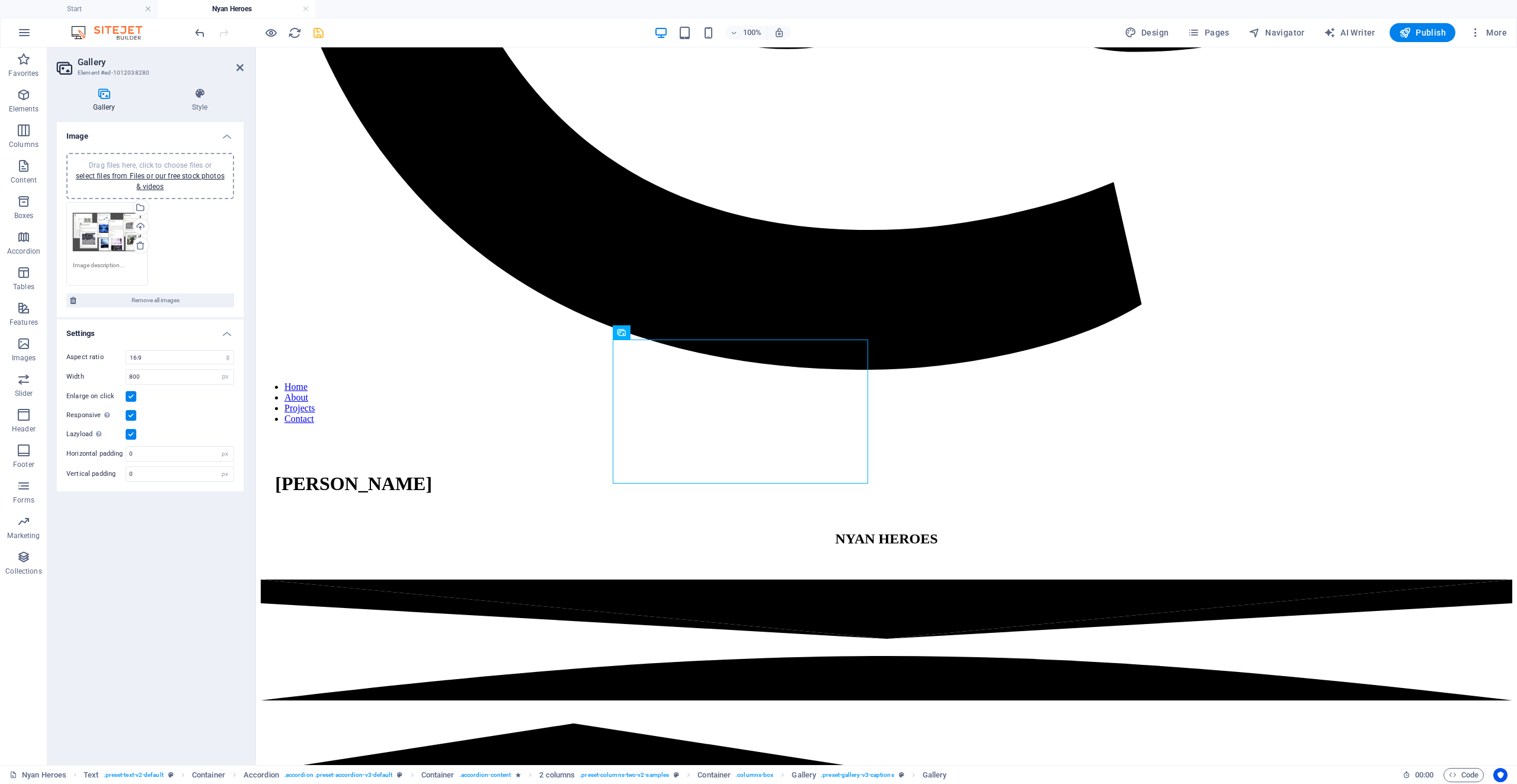
click at [316, 30] on icon "save" at bounding box center [318, 33] width 14 height 14
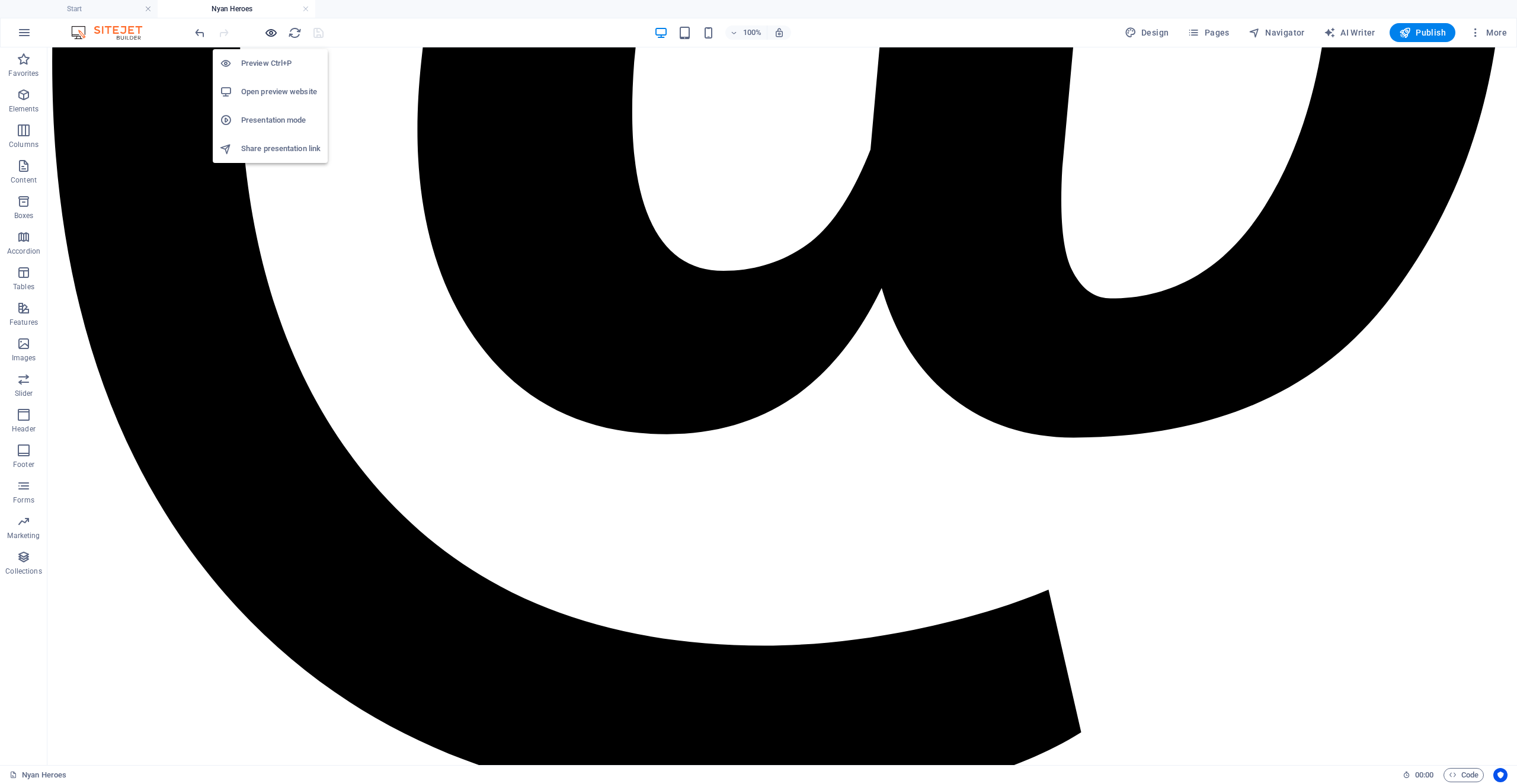
click at [266, 37] on icon "button" at bounding box center [271, 33] width 14 height 14
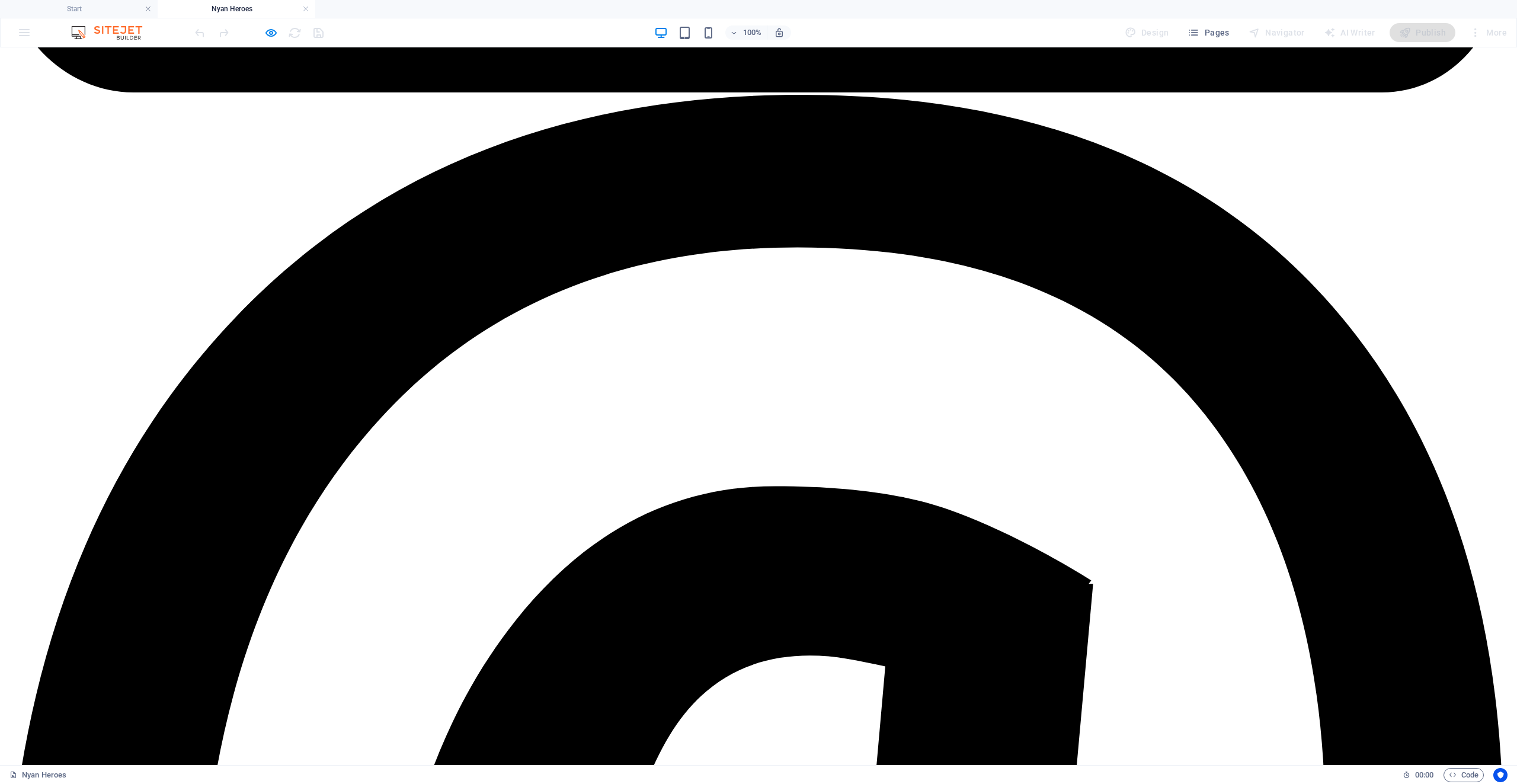
scroll to position [2126, 0]
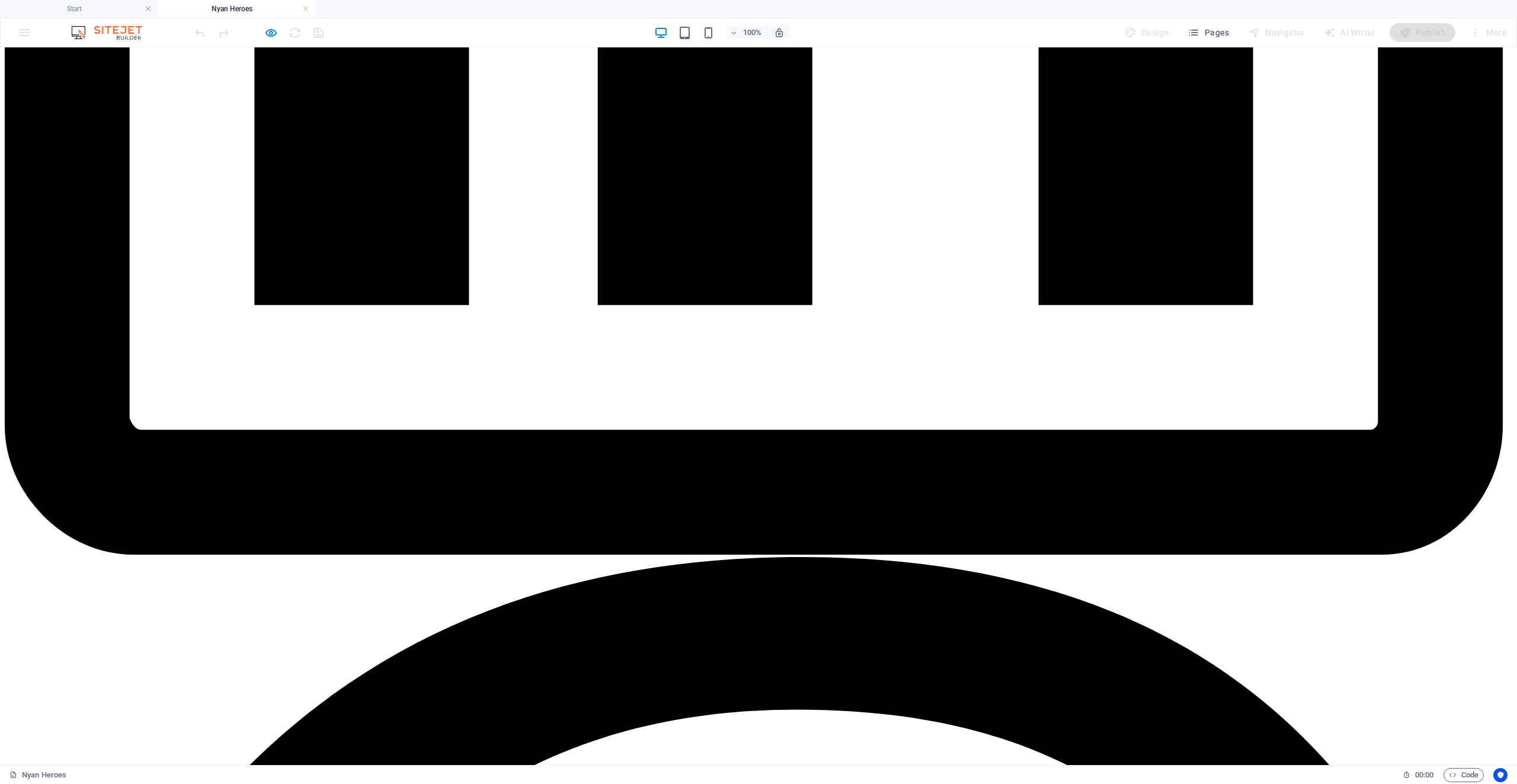
scroll to position [1591, 0]
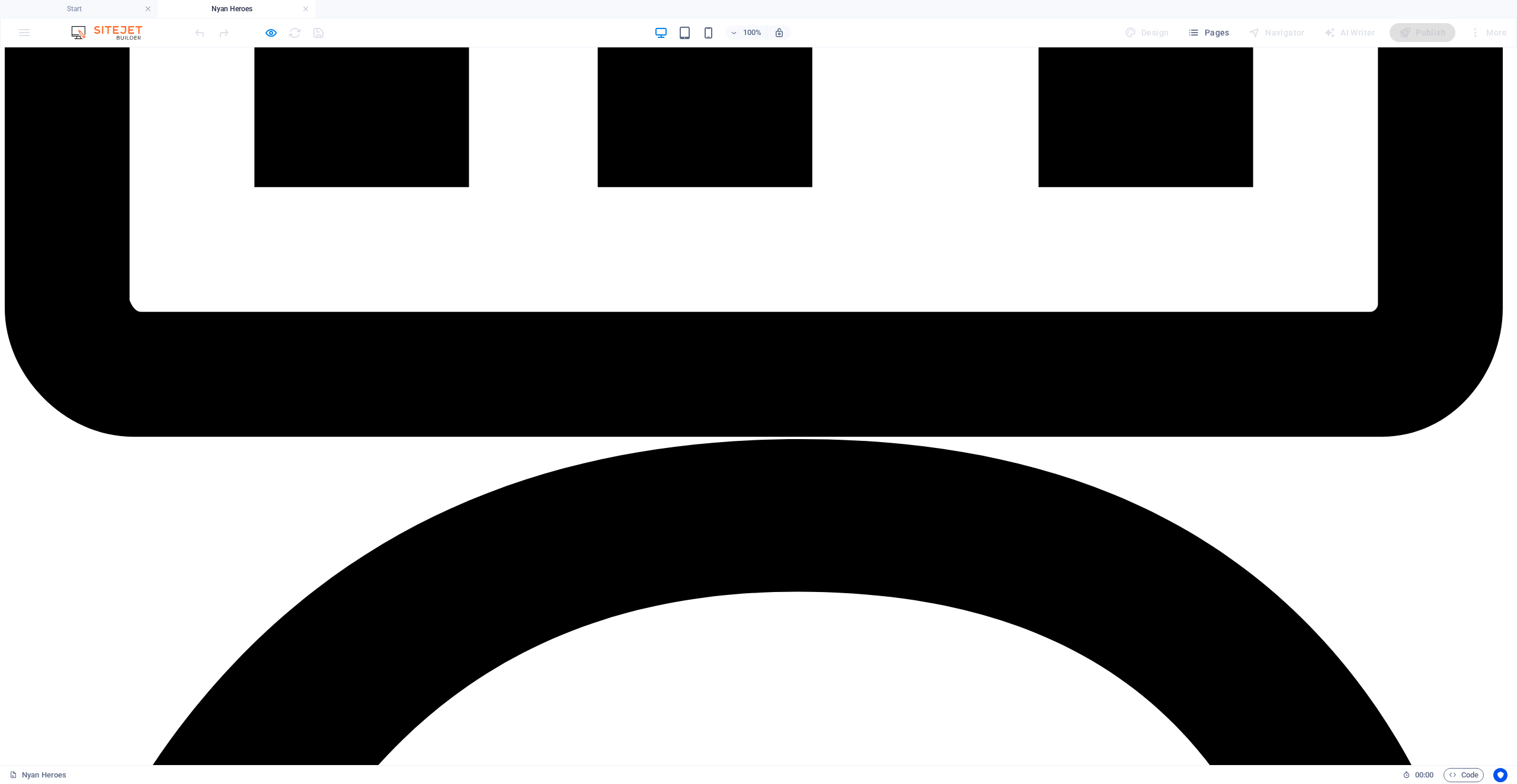
scroll to position [1718, 0]
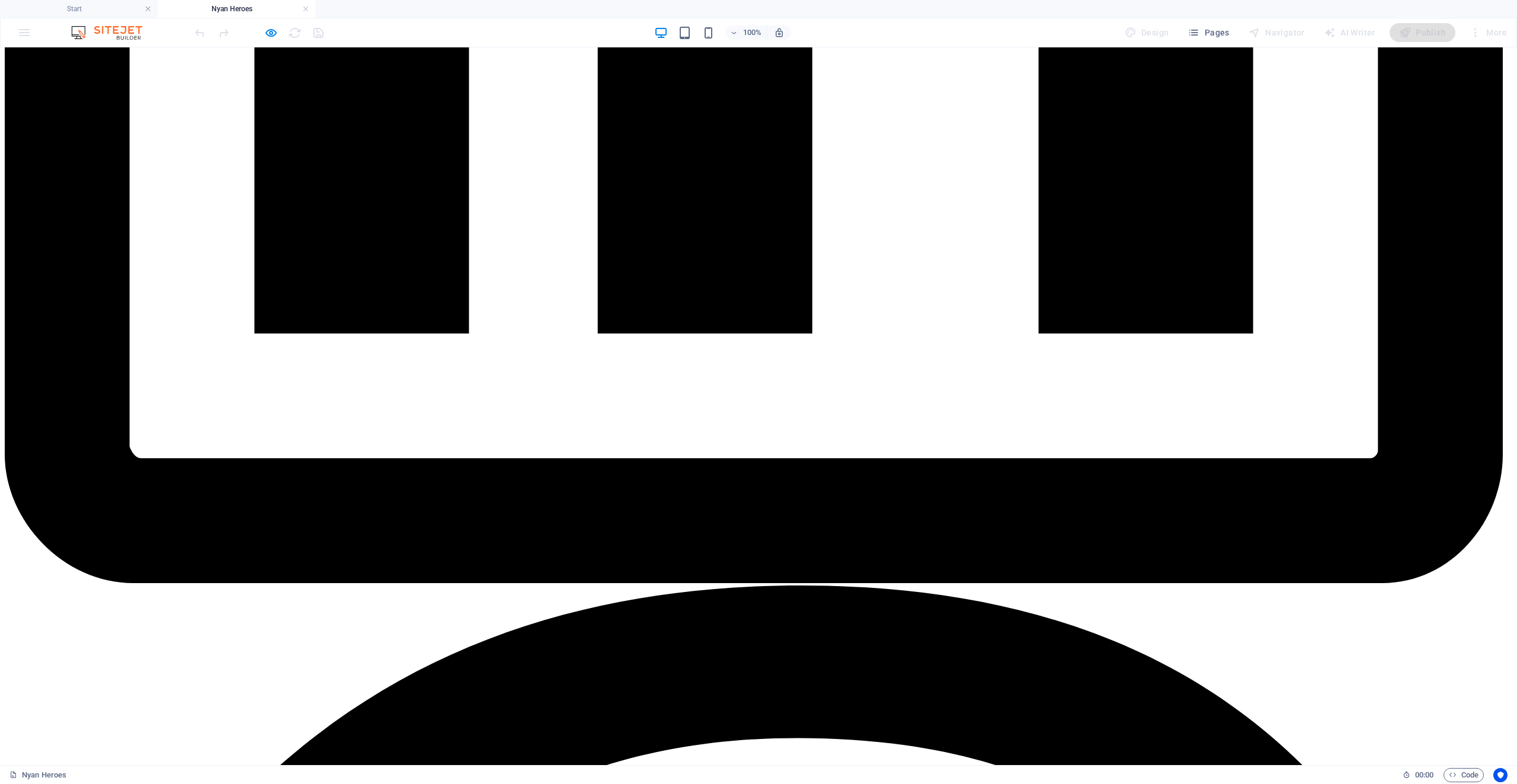
scroll to position [1480, 0]
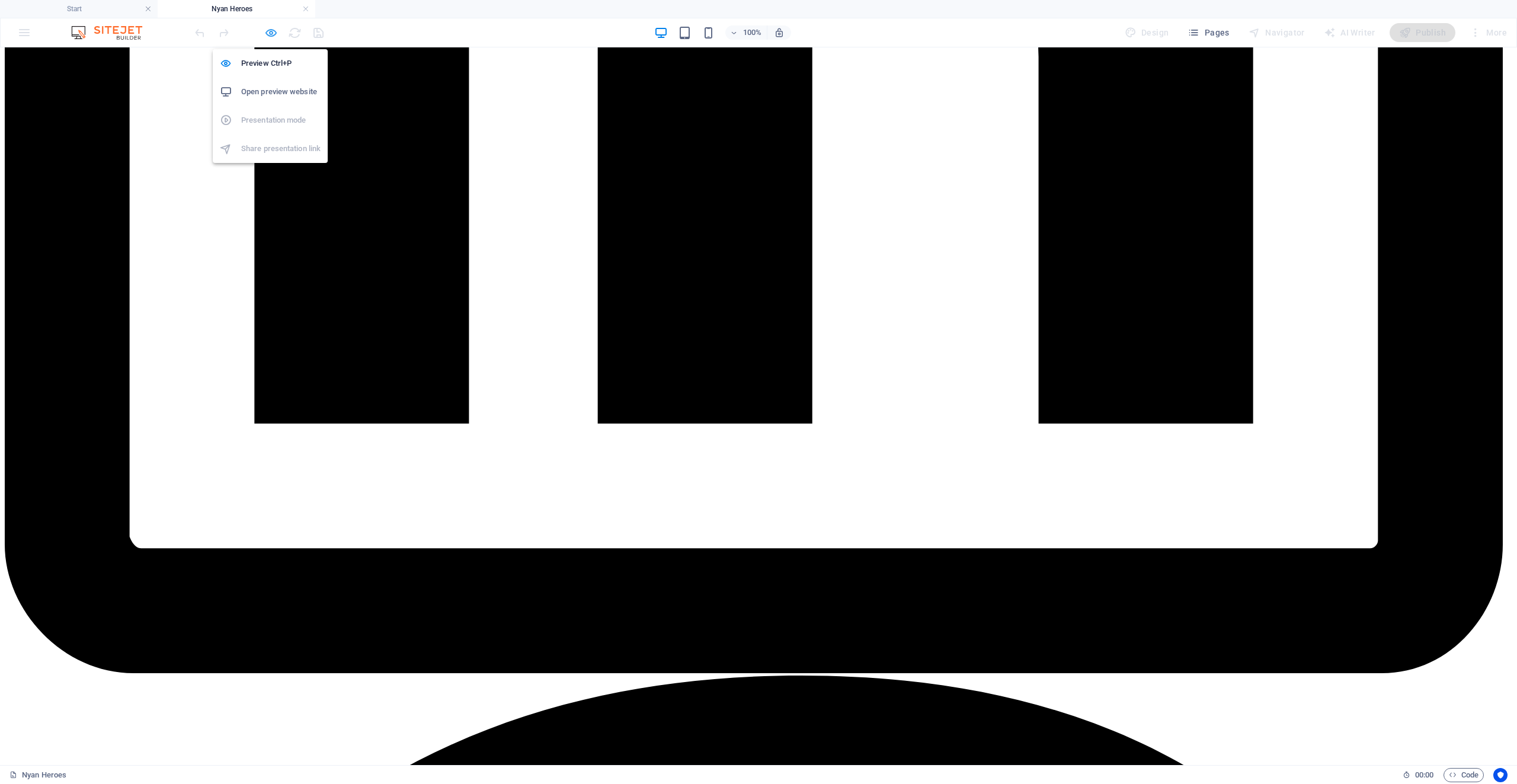
click at [274, 39] on icon "button" at bounding box center [271, 33] width 14 height 14
